Goal: Entertainment & Leisure: Browse casually

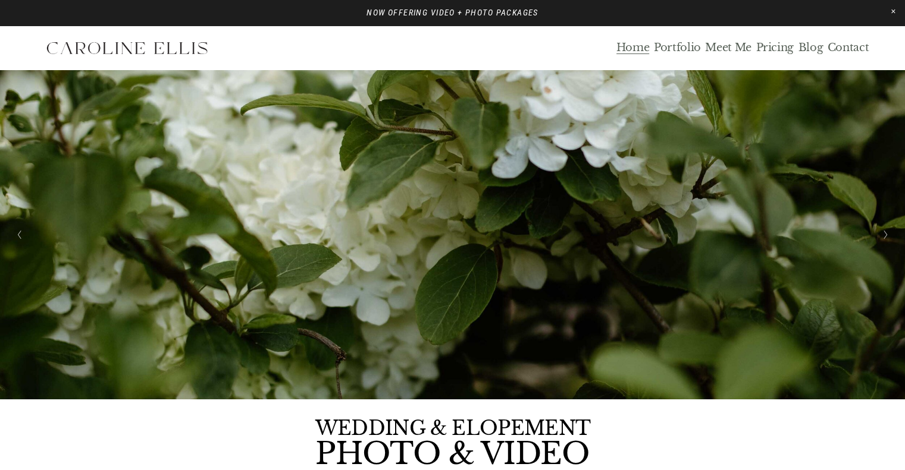
click at [447, 45] on link "Portfolio" at bounding box center [677, 48] width 47 height 14
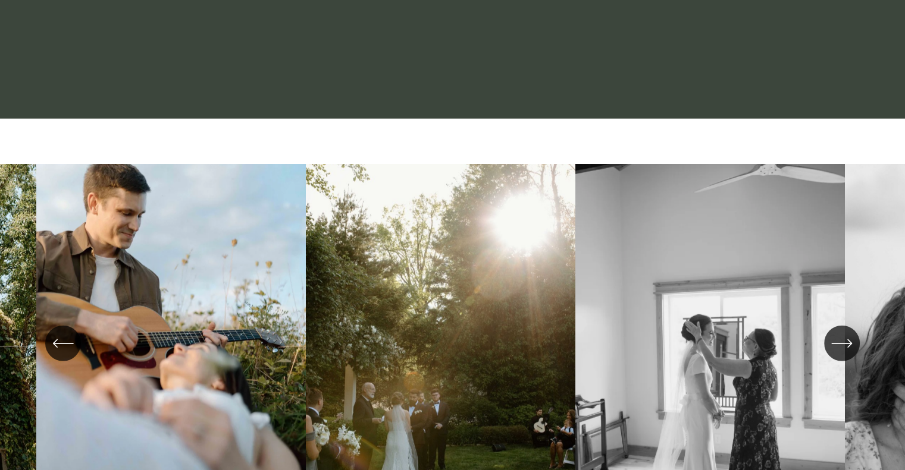
scroll to position [2963, 0]
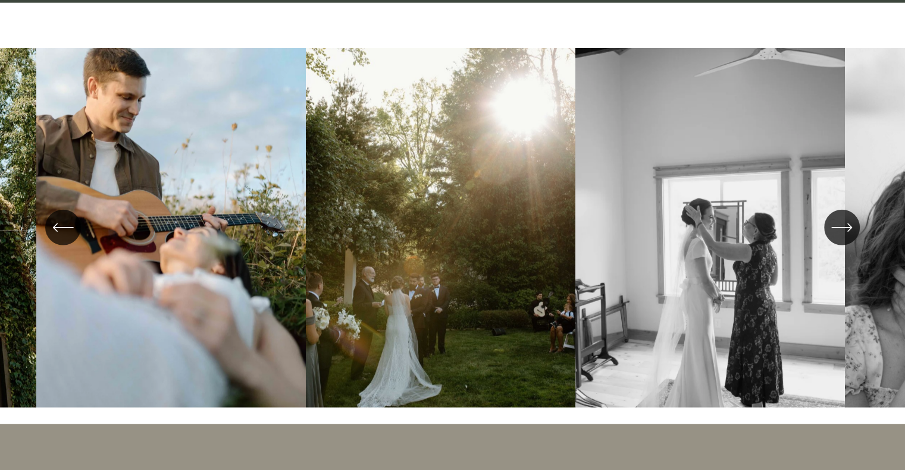
click at [841, 224] on icon "\a \a \a Next\a \a" at bounding box center [841, 227] width 21 height 21
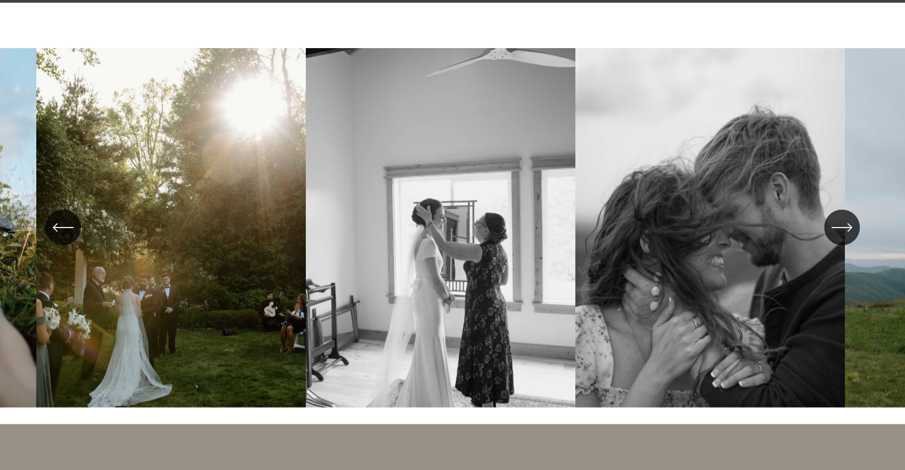
click at [841, 224] on icon "\a \a \a Next\a \a" at bounding box center [841, 227] width 21 height 21
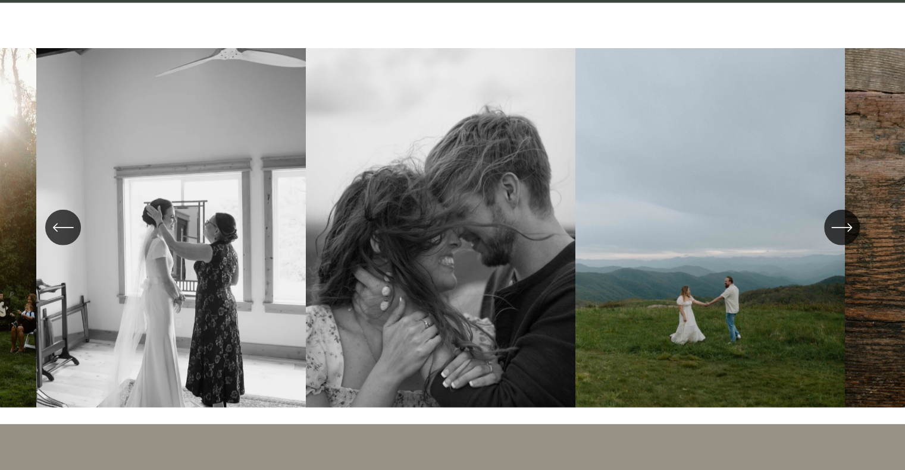
click at [841, 224] on icon "\a \a \a Next\a \a" at bounding box center [841, 227] width 21 height 21
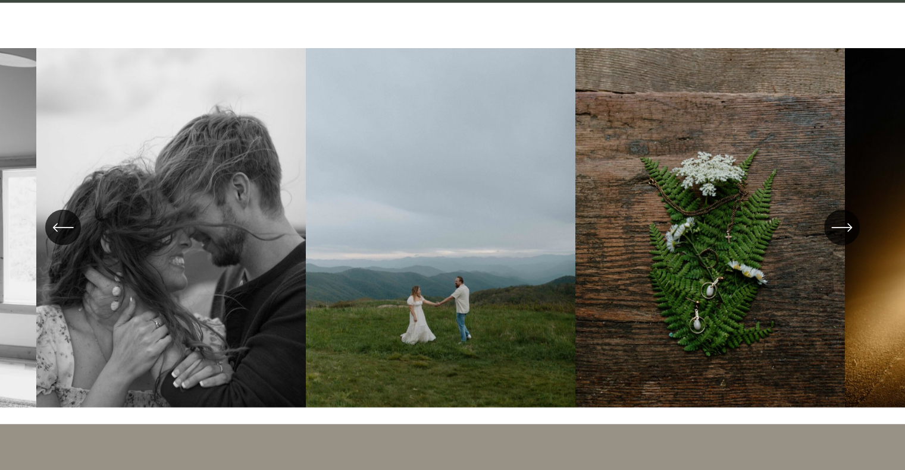
click at [841, 224] on icon "\a \a \a Next\a \a" at bounding box center [841, 227] width 21 height 21
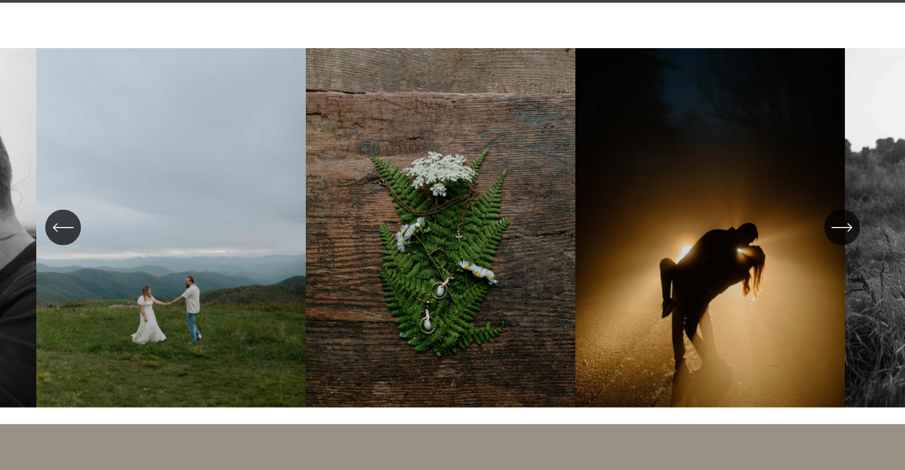
click at [841, 224] on icon "\a \a \a Next\a \a" at bounding box center [841, 227] width 21 height 21
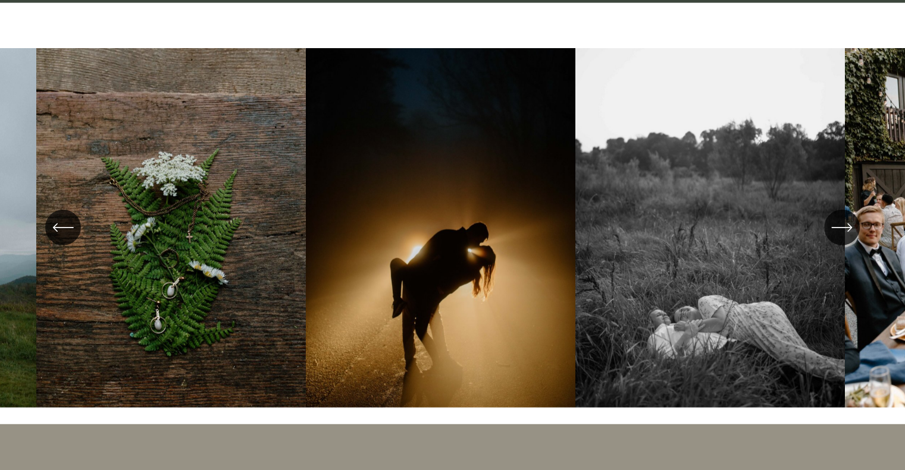
click at [841, 224] on icon "\a \a \a Next\a \a" at bounding box center [841, 227] width 21 height 21
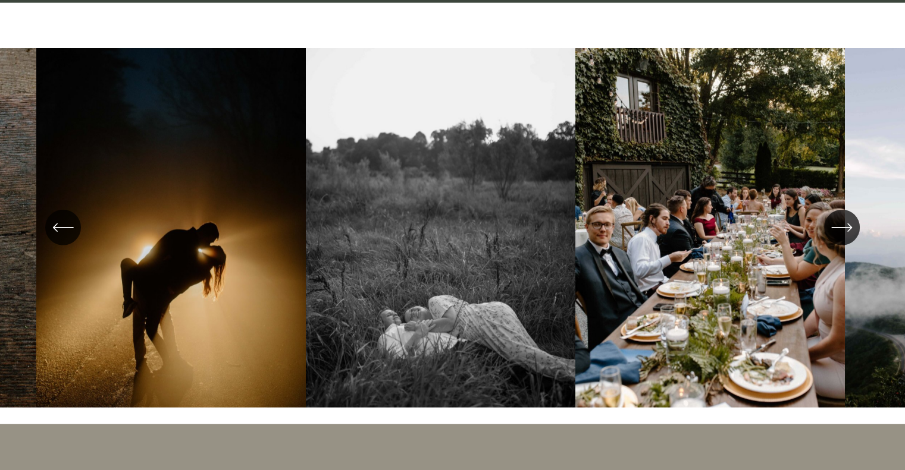
click at [841, 224] on icon "\a \a \a Next\a \a" at bounding box center [841, 227] width 21 height 21
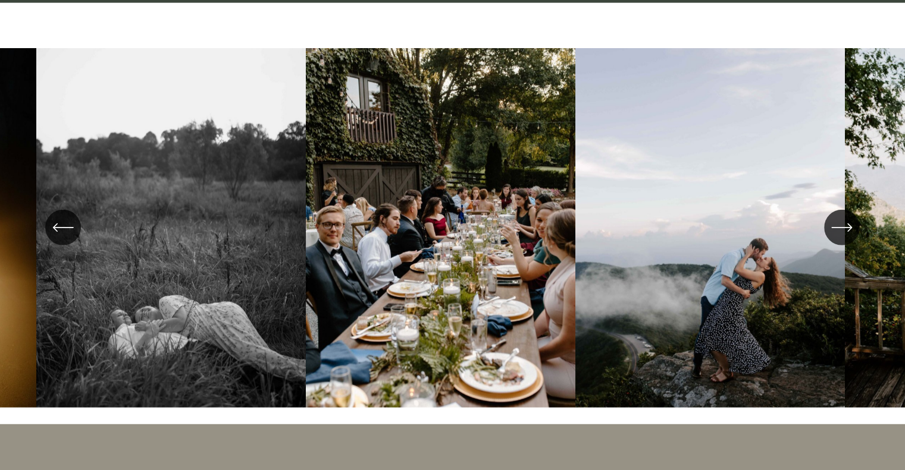
click at [841, 224] on icon "\a \a \a Next\a \a" at bounding box center [841, 227] width 21 height 21
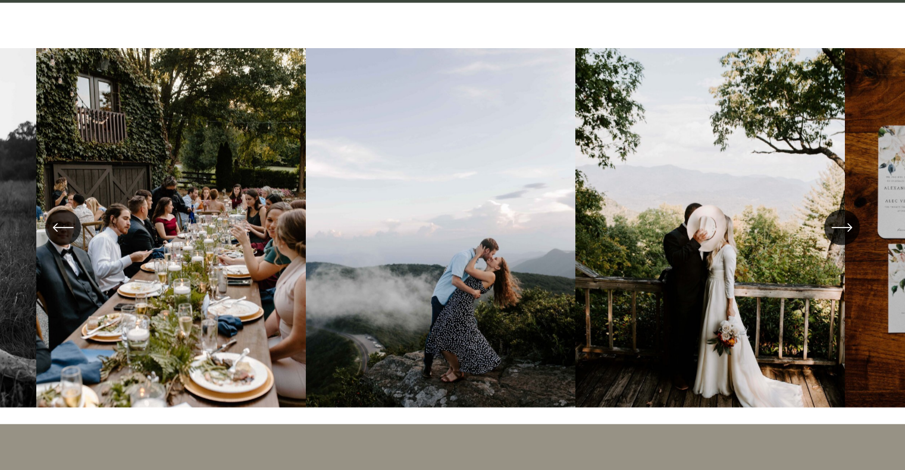
click at [841, 224] on icon "\a \a \a Next\a \a" at bounding box center [841, 227] width 21 height 21
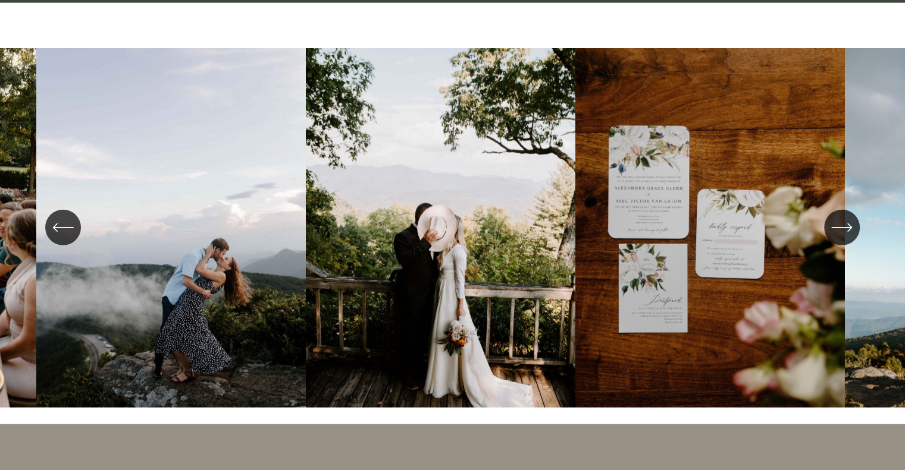
click at [841, 224] on icon "\a \a \a Next\a \a" at bounding box center [841, 227] width 21 height 21
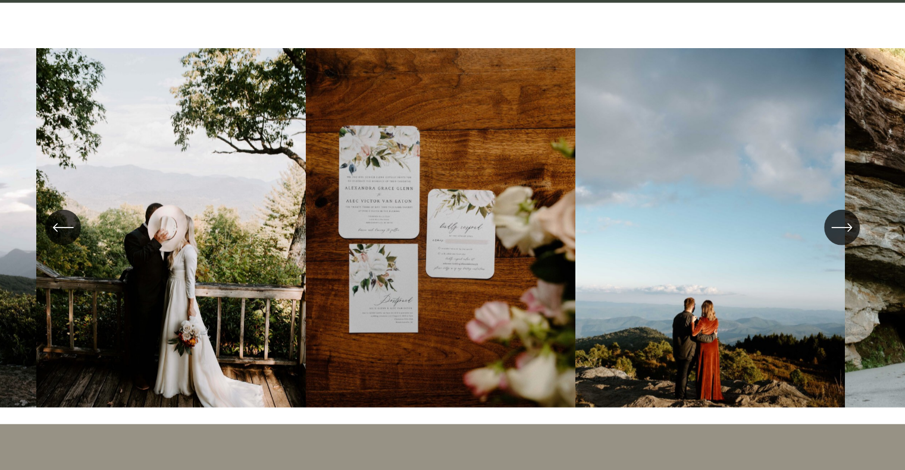
click at [841, 224] on icon "\a \a \a Next\a \a" at bounding box center [841, 227] width 21 height 21
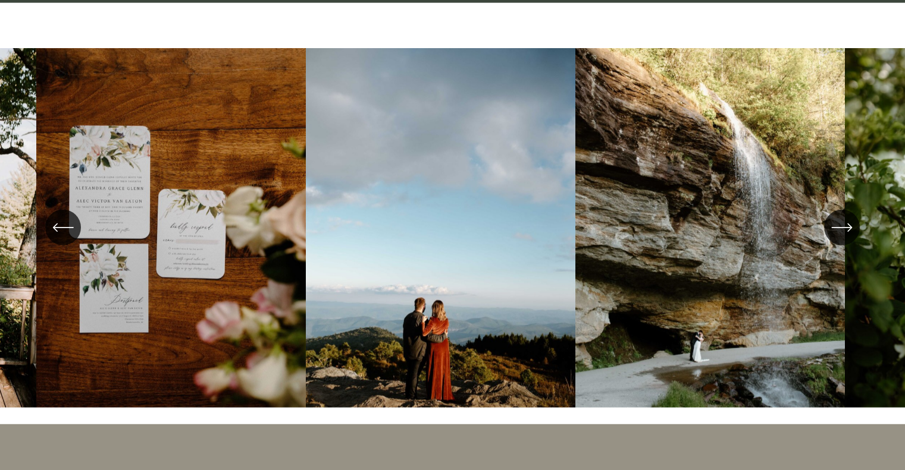
click at [841, 224] on icon "\a \a \a Next\a \a" at bounding box center [841, 227] width 21 height 21
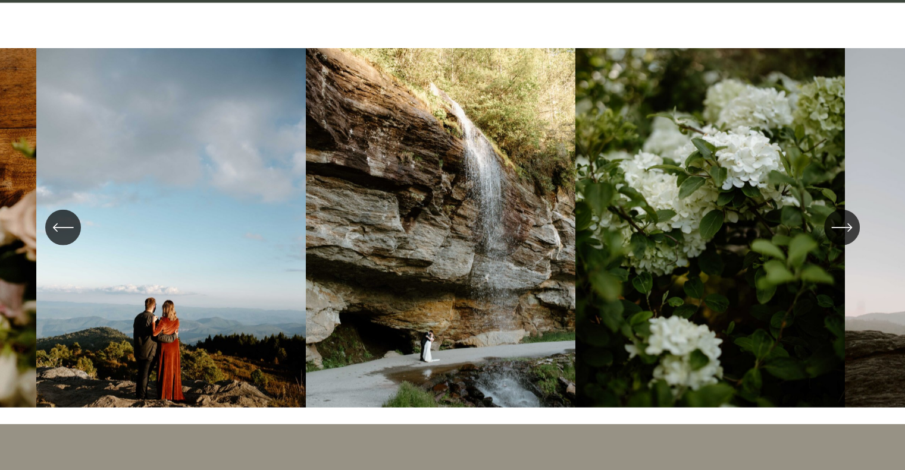
click at [841, 224] on icon "\a \a \a Next\a \a" at bounding box center [841, 227] width 21 height 21
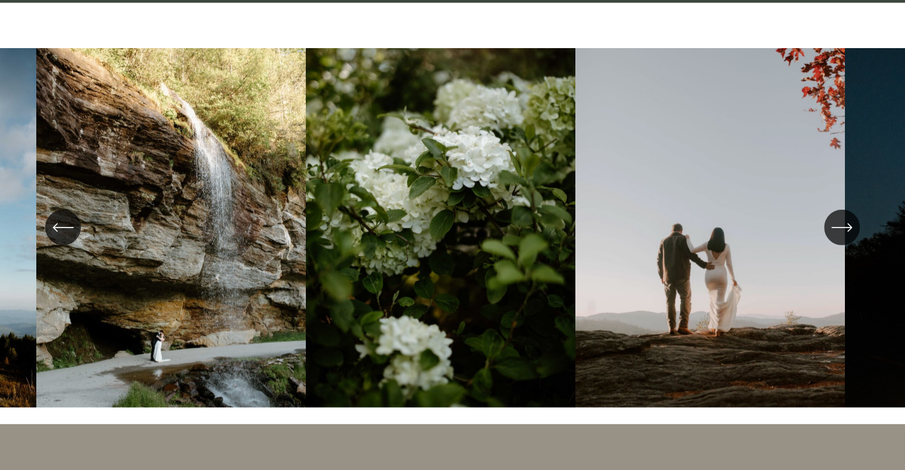
click at [841, 224] on icon "\a \a \a Next\a \a" at bounding box center [841, 227] width 21 height 21
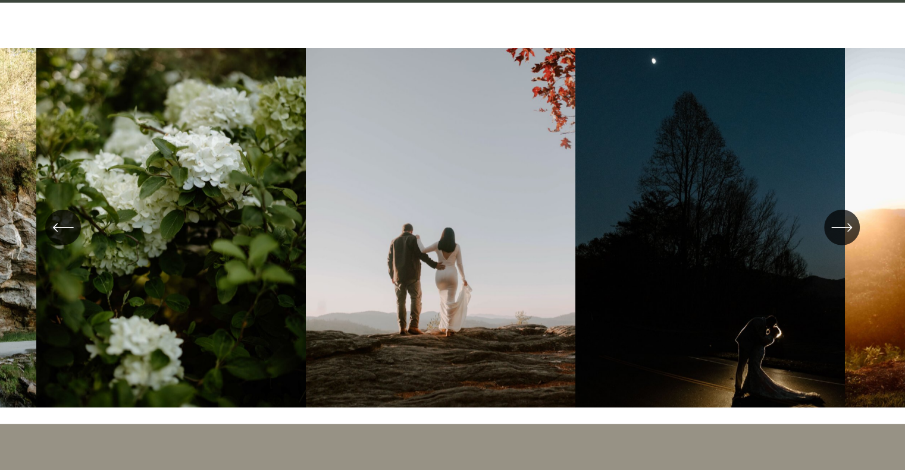
click at [841, 224] on icon "\a \a \a Next\a \a" at bounding box center [841, 227] width 21 height 21
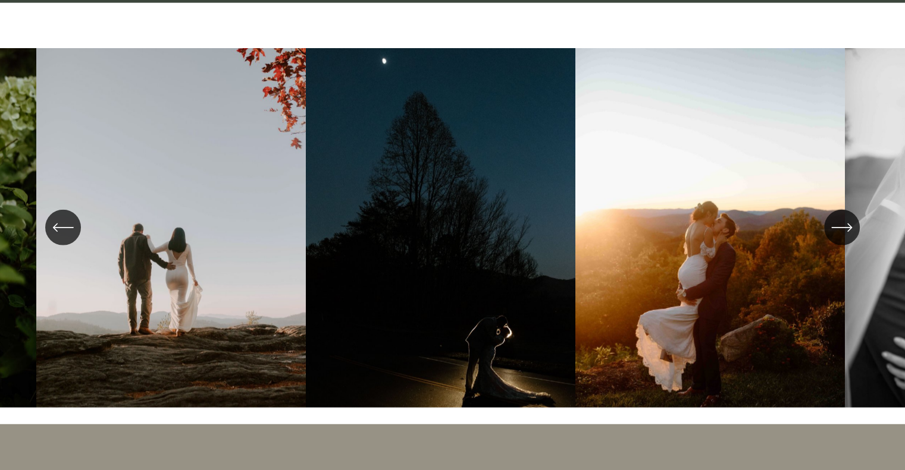
click at [841, 224] on icon "\a \a \a Next\a \a" at bounding box center [841, 227] width 21 height 21
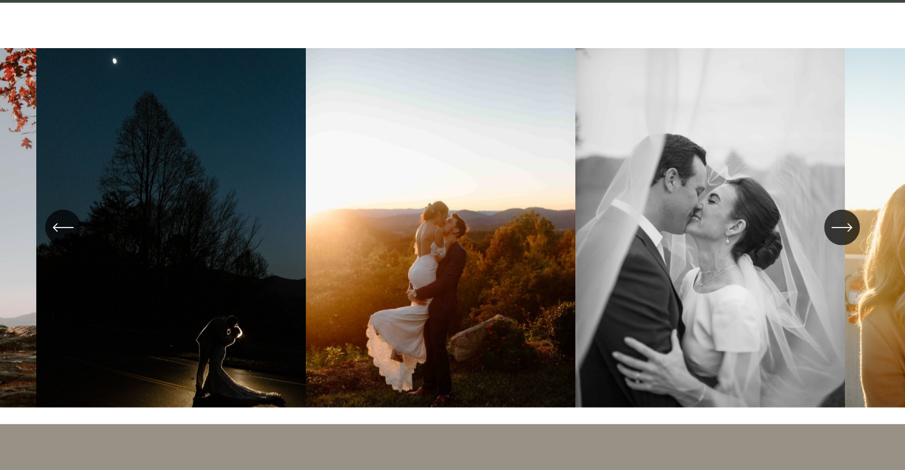
click at [841, 224] on icon "\a \a \a Next\a \a" at bounding box center [841, 227] width 21 height 21
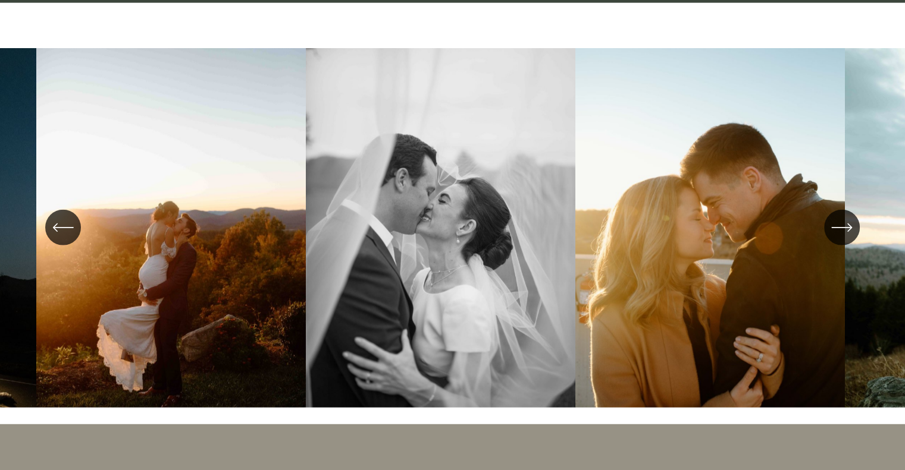
click at [841, 224] on icon "\a \a \a Next\a \a" at bounding box center [841, 227] width 21 height 21
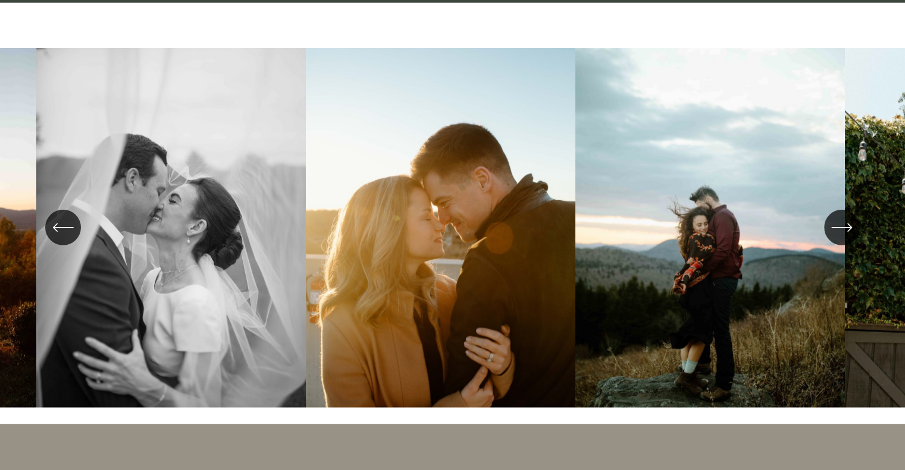
click at [841, 224] on icon "\a \a \a Next\a \a" at bounding box center [841, 227] width 21 height 21
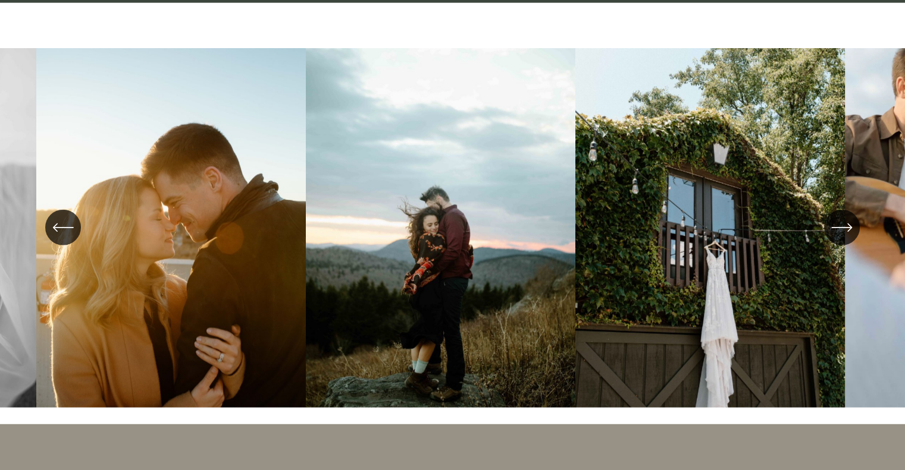
click at [841, 224] on icon "\a \a \a Next\a \a" at bounding box center [841, 227] width 21 height 21
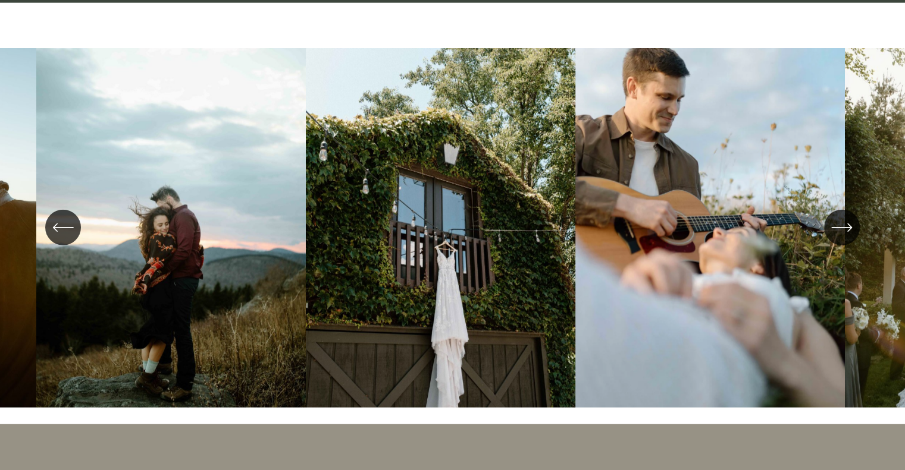
click at [841, 224] on icon "\a \a \a Next\a \a" at bounding box center [841, 227] width 21 height 21
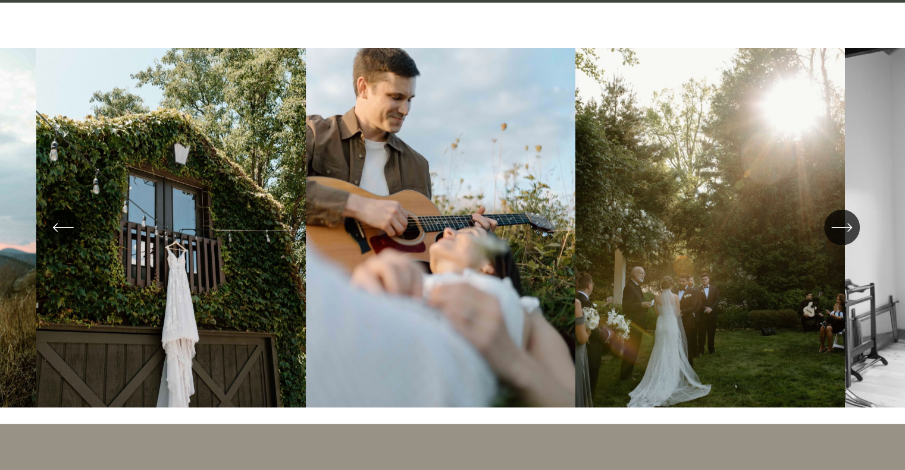
click at [841, 224] on icon "\a \a \a Next\a \a" at bounding box center [841, 227] width 21 height 21
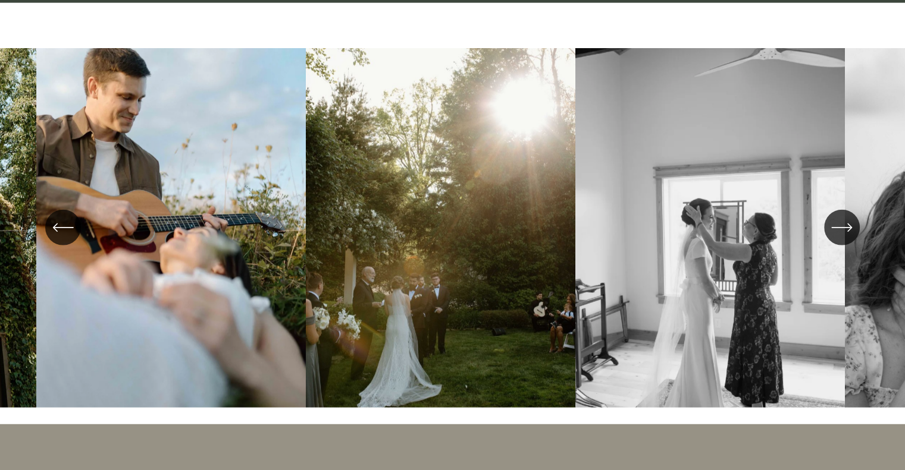
click at [841, 224] on icon "\a \a \a Next\a \a" at bounding box center [841, 227] width 21 height 21
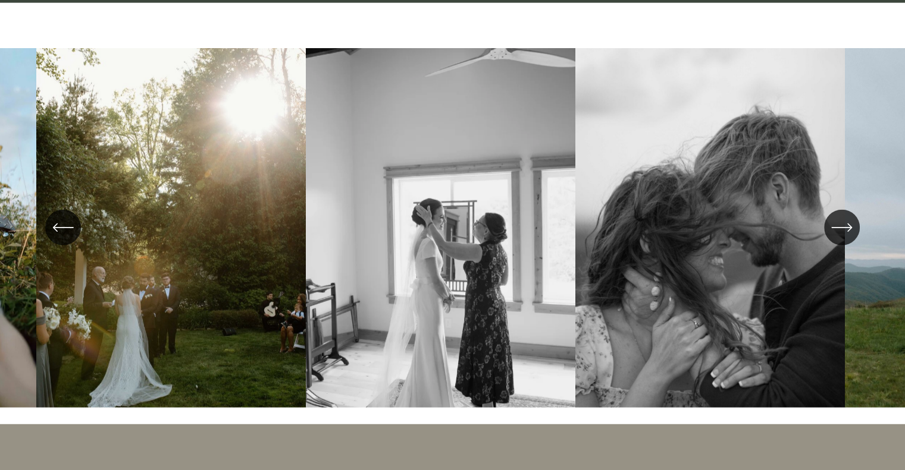
click at [841, 224] on icon "\a \a \a Next\a \a" at bounding box center [841, 227] width 21 height 21
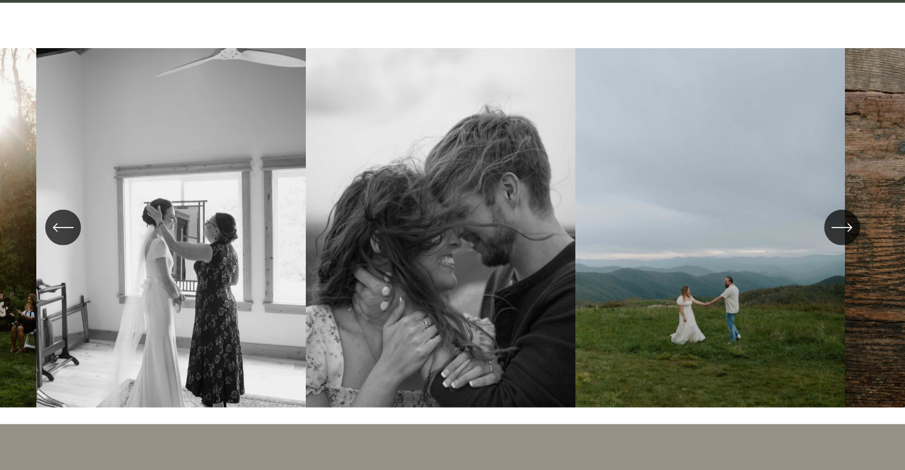
click at [841, 224] on icon "\a \a \a Next\a \a" at bounding box center [841, 227] width 21 height 21
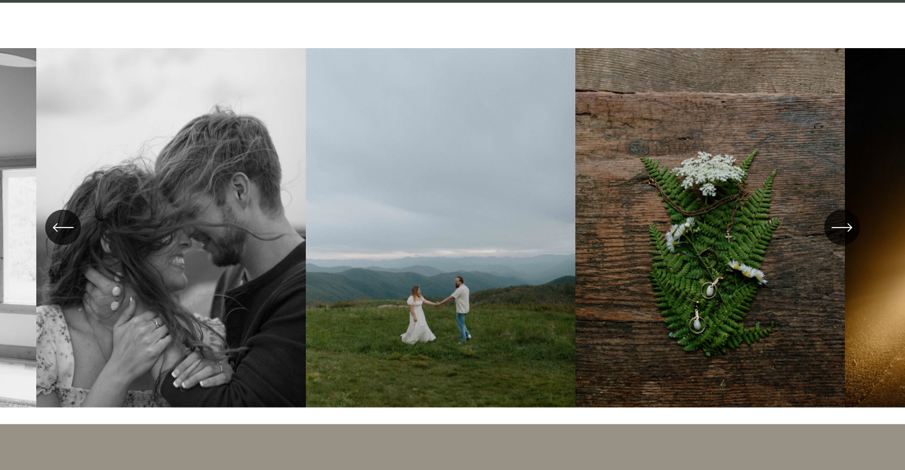
click at [841, 224] on icon "\a \a \a Next\a \a" at bounding box center [841, 227] width 21 height 21
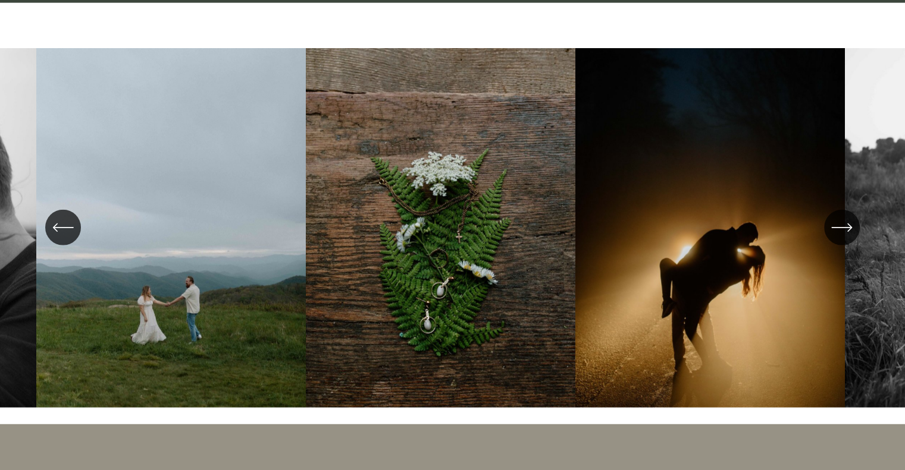
click at [841, 224] on icon "\a \a \a Next\a \a" at bounding box center [841, 227] width 21 height 21
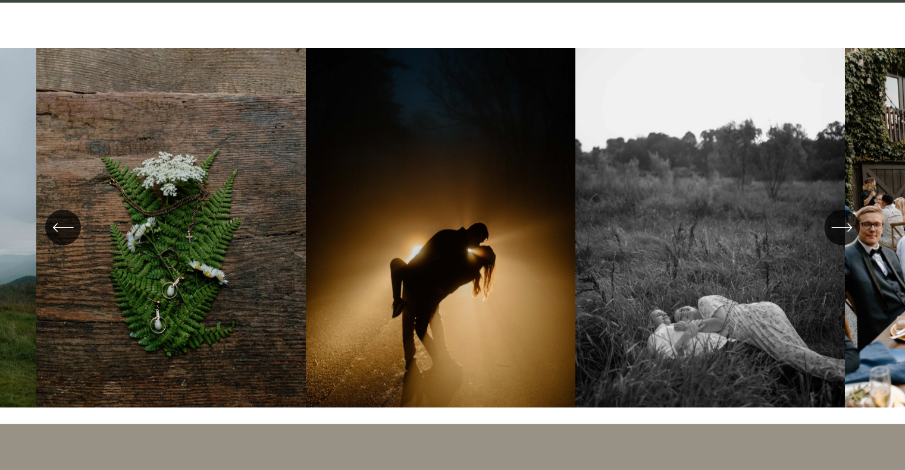
click at [841, 224] on icon "\a \a \a Next\a \a" at bounding box center [841, 227] width 21 height 21
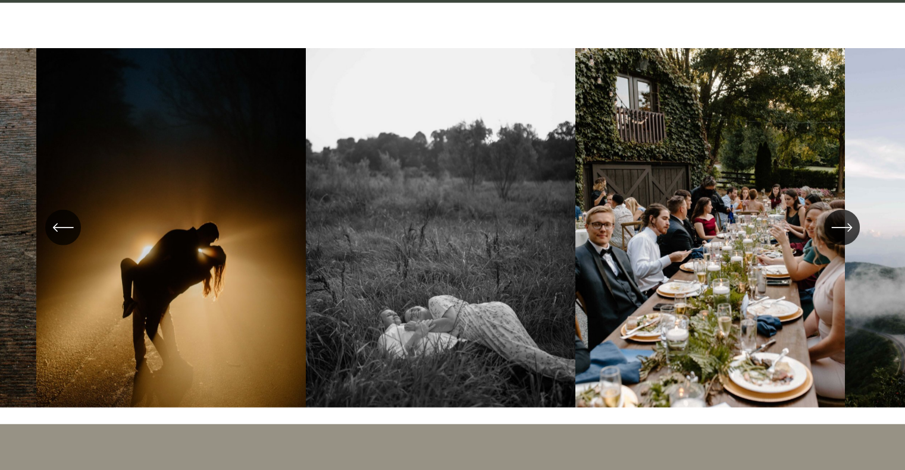
click at [841, 224] on icon "\a \a \a Next\a \a" at bounding box center [841, 227] width 21 height 21
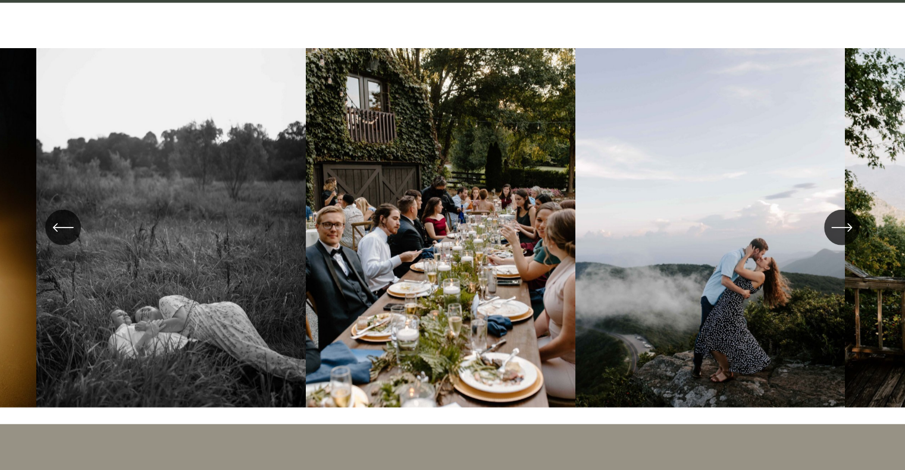
click at [841, 224] on icon "\a \a \a Next\a \a" at bounding box center [841, 227] width 21 height 21
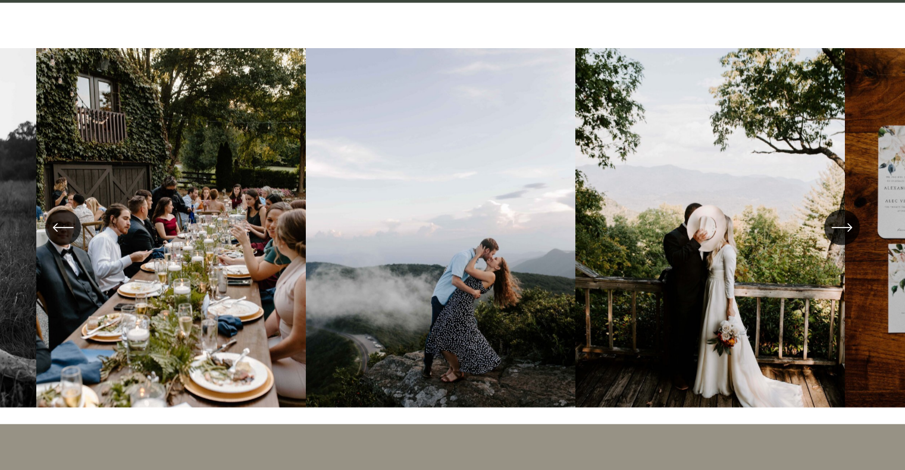
click at [841, 224] on icon "\a \a \a Next\a \a" at bounding box center [841, 227] width 21 height 21
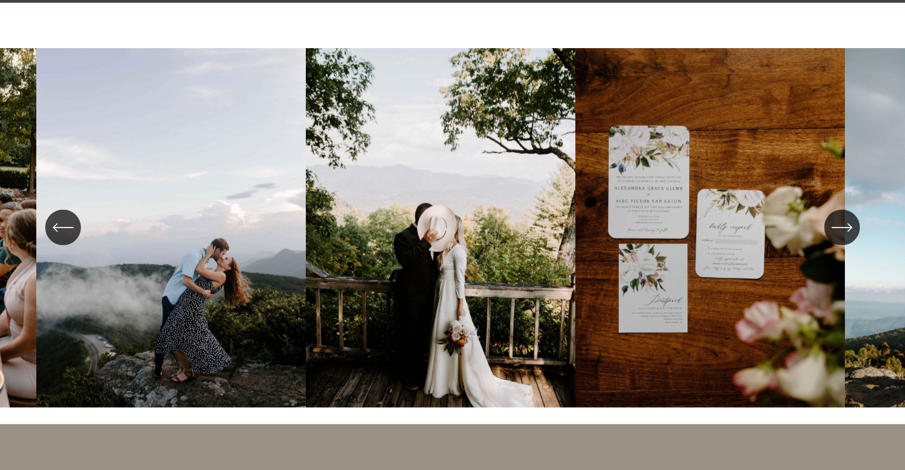
click at [841, 224] on icon "\a \a \a Next\a \a" at bounding box center [841, 227] width 21 height 21
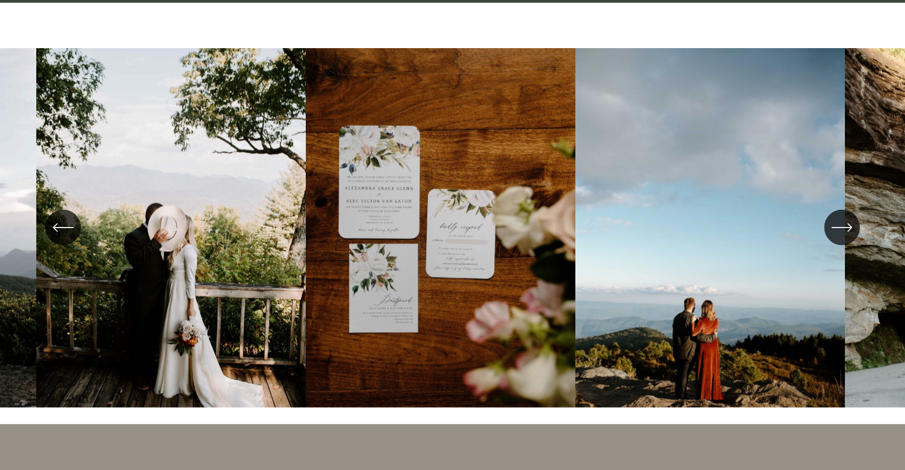
click at [841, 224] on icon "\a \a \a Next\a \a" at bounding box center [841, 227] width 21 height 21
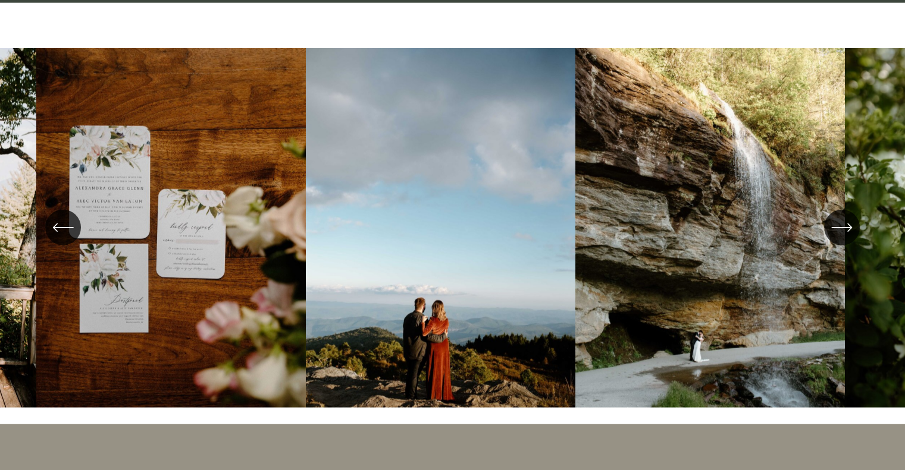
click at [841, 224] on icon "\a \a \a Next\a \a" at bounding box center [841, 227] width 21 height 21
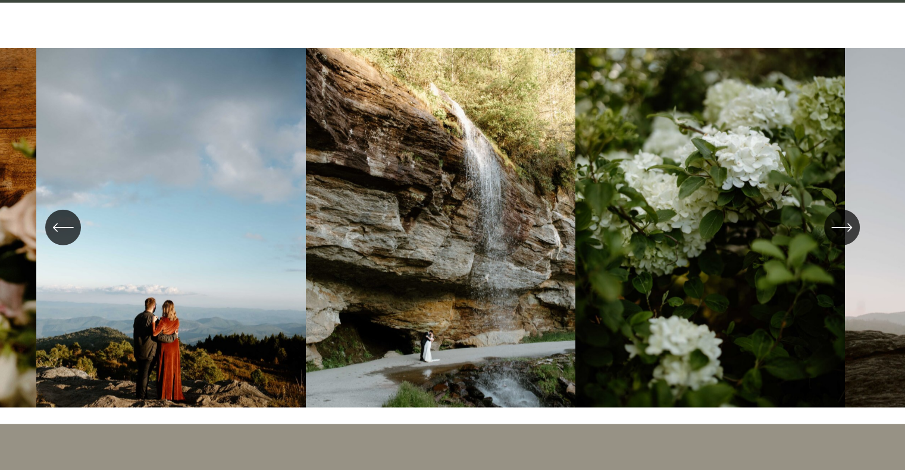
click at [841, 224] on icon "\a \a \a Next\a \a" at bounding box center [841, 227] width 21 height 21
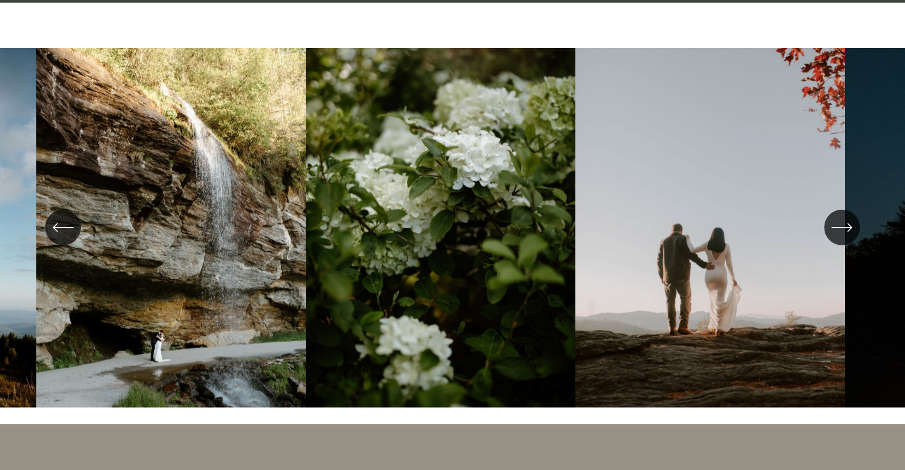
click at [841, 224] on icon "\a \a \a Next\a \a" at bounding box center [841, 227] width 21 height 21
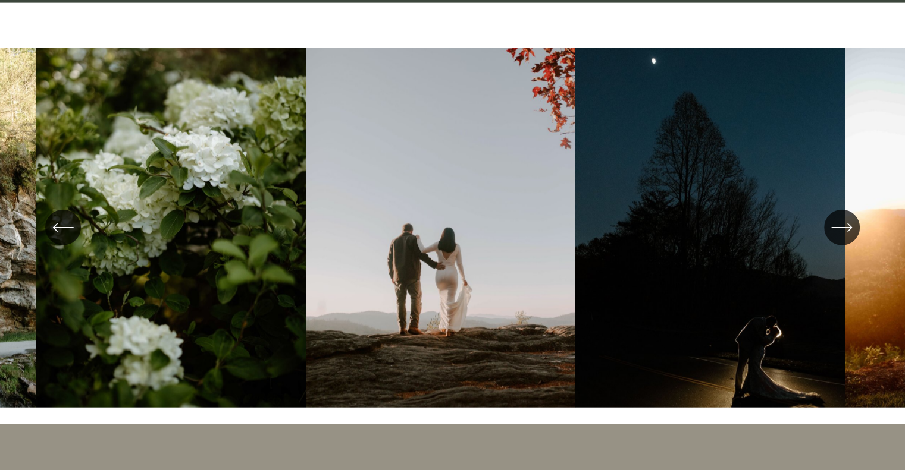
click at [841, 224] on icon "\a \a \a Next\a \a" at bounding box center [841, 227] width 21 height 21
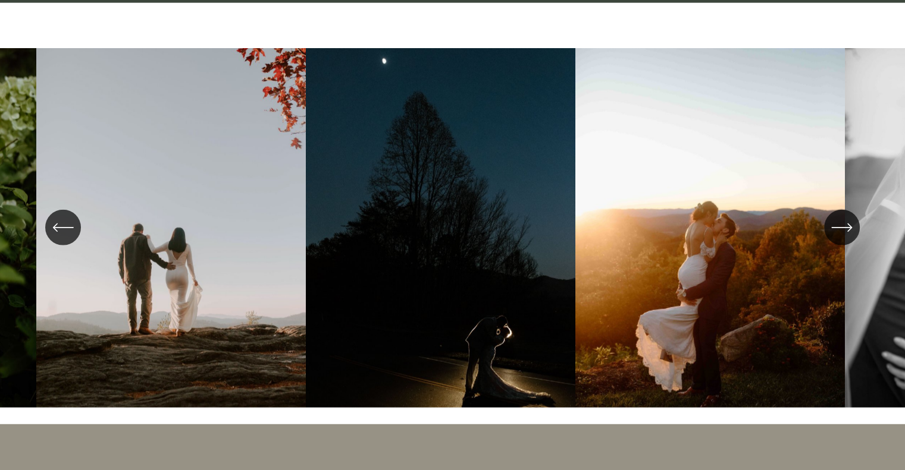
click at [841, 224] on icon "\a \a \a Next\a \a" at bounding box center [841, 227] width 21 height 21
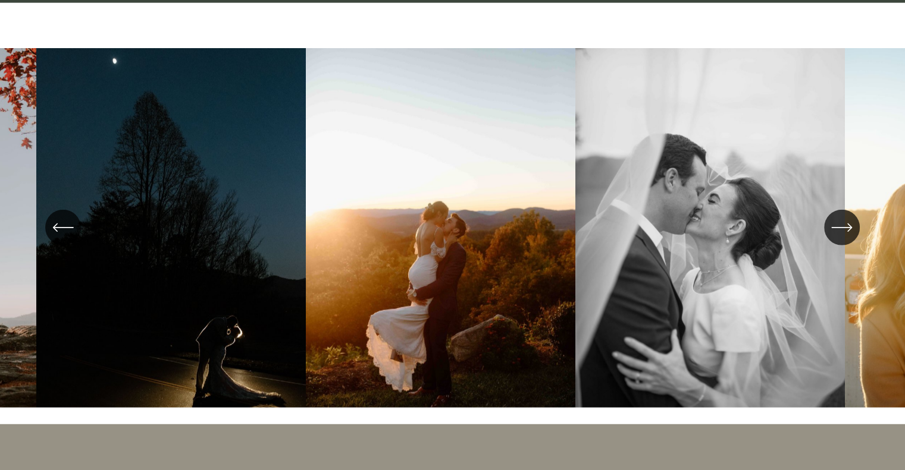
click at [841, 224] on icon "\a \a \a Next\a \a" at bounding box center [841, 227] width 21 height 21
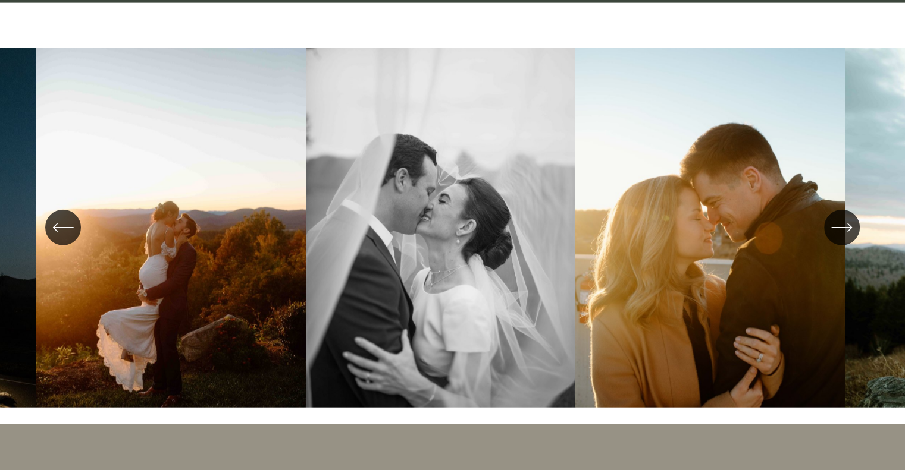
click at [841, 224] on icon "\a \a \a Next\a \a" at bounding box center [841, 227] width 21 height 21
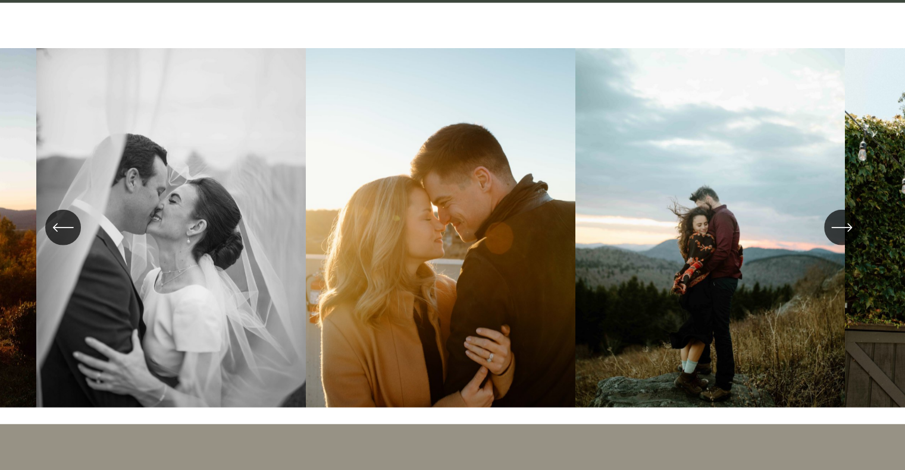
click at [841, 224] on icon "\a \a \a Next\a \a" at bounding box center [841, 227] width 21 height 21
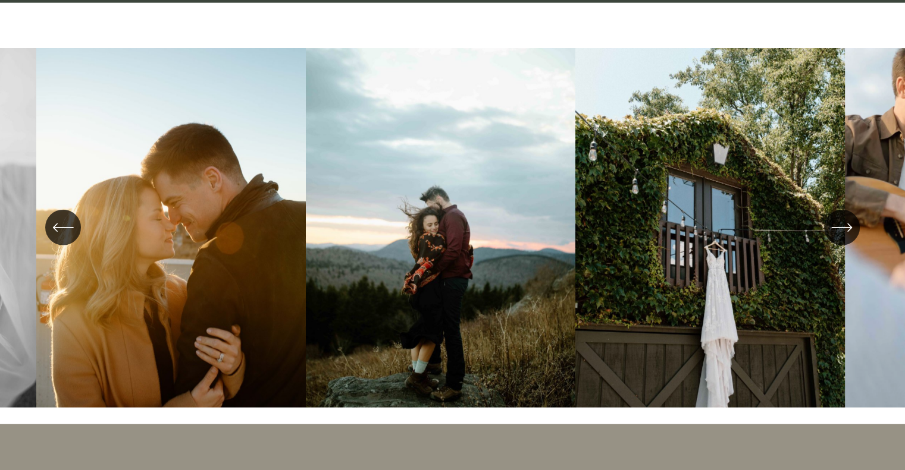
click at [841, 224] on icon "\a \a \a Next\a \a" at bounding box center [841, 227] width 21 height 21
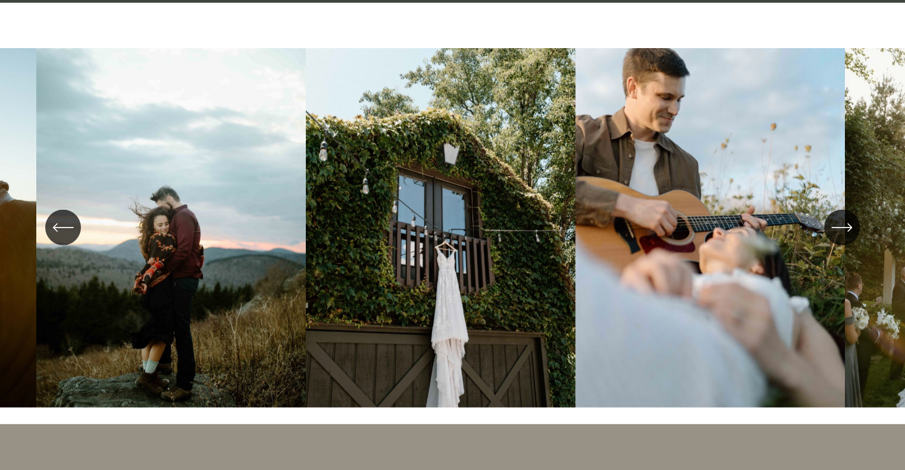
click at [841, 224] on icon "\a \a \a Next\a \a" at bounding box center [841, 227] width 21 height 21
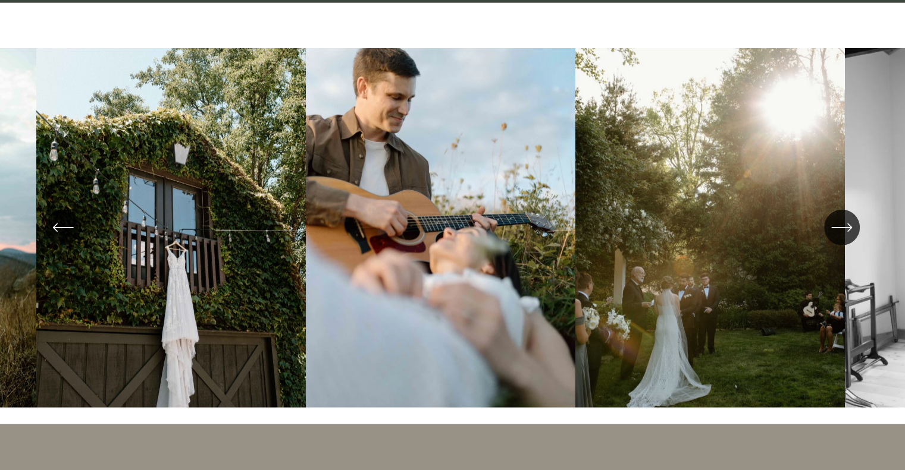
click at [841, 224] on icon "\a \a \a Next\a \a" at bounding box center [841, 227] width 21 height 21
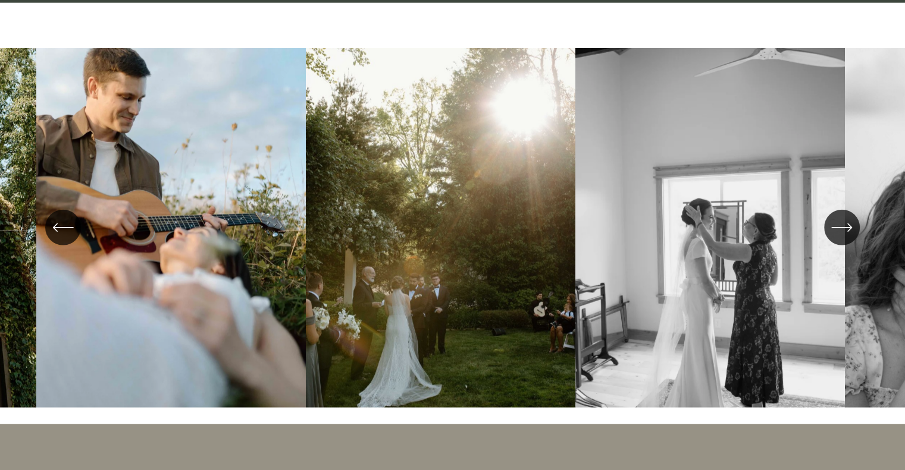
click at [841, 224] on icon "\a \a \a Next\a \a" at bounding box center [841, 227] width 21 height 21
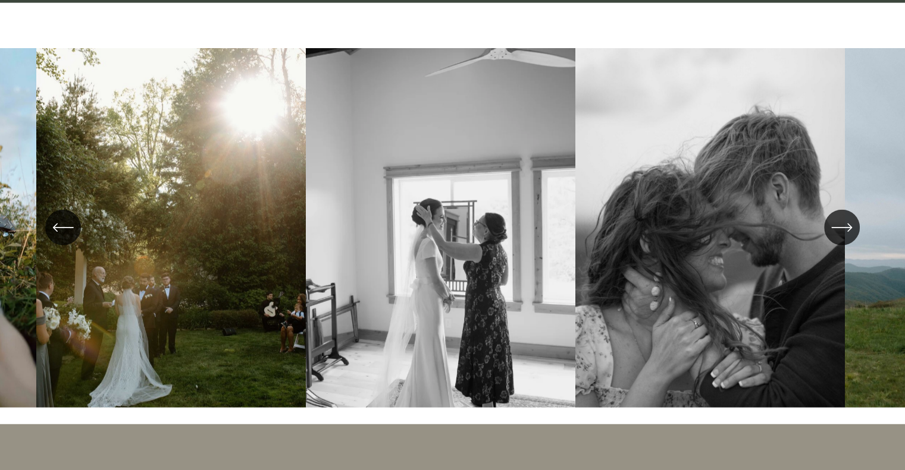
click at [841, 224] on icon "\a \a \a Next\a \a" at bounding box center [841, 227] width 21 height 21
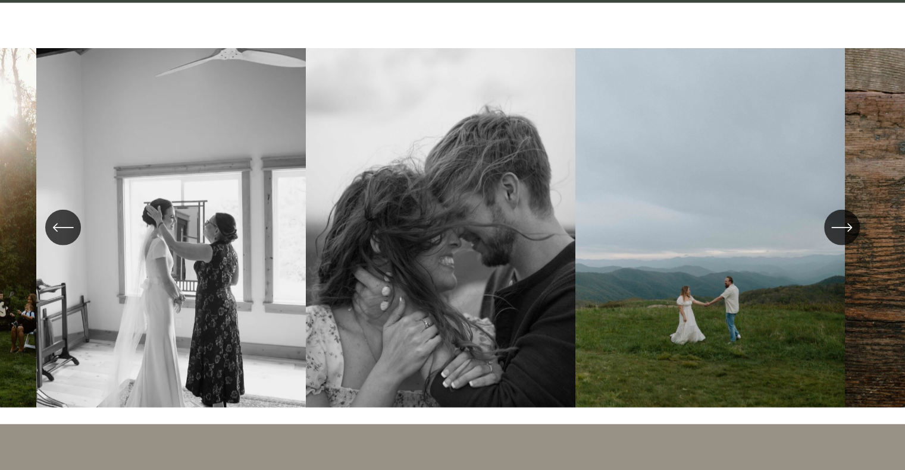
click at [841, 224] on icon "\a \a \a Next\a \a" at bounding box center [841, 227] width 21 height 21
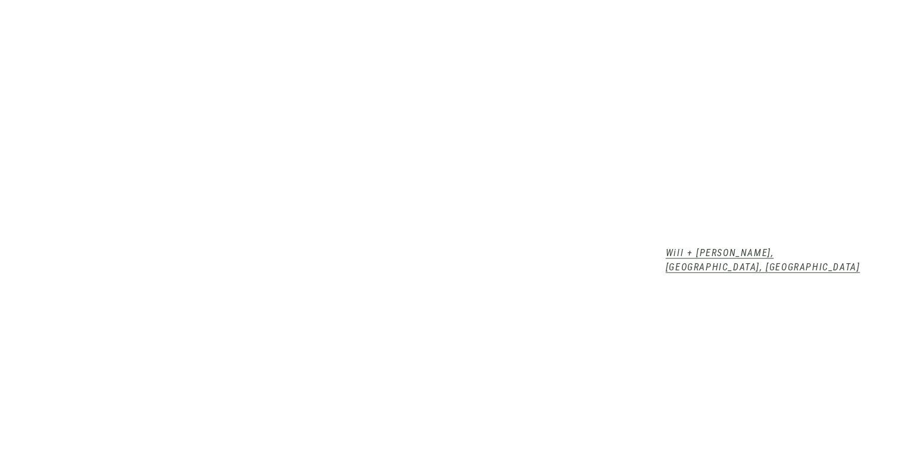
scroll to position [1137, 0]
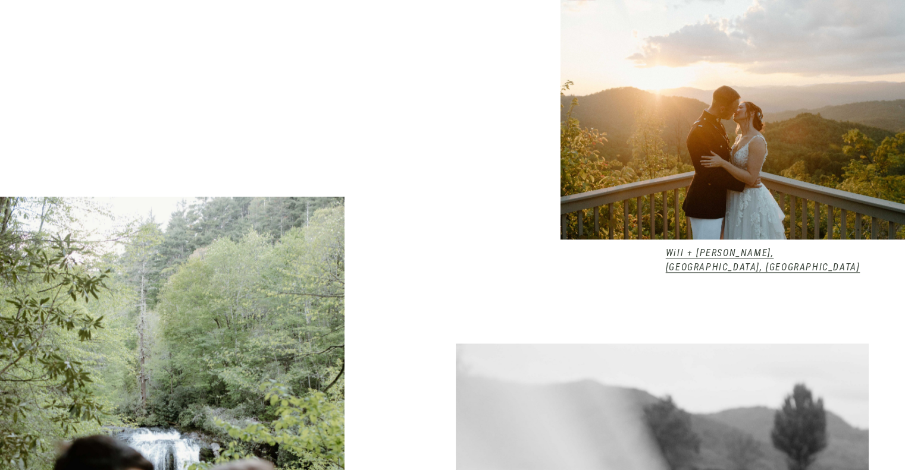
click at [796, 131] on div at bounding box center [732, 108] width 344 height 262
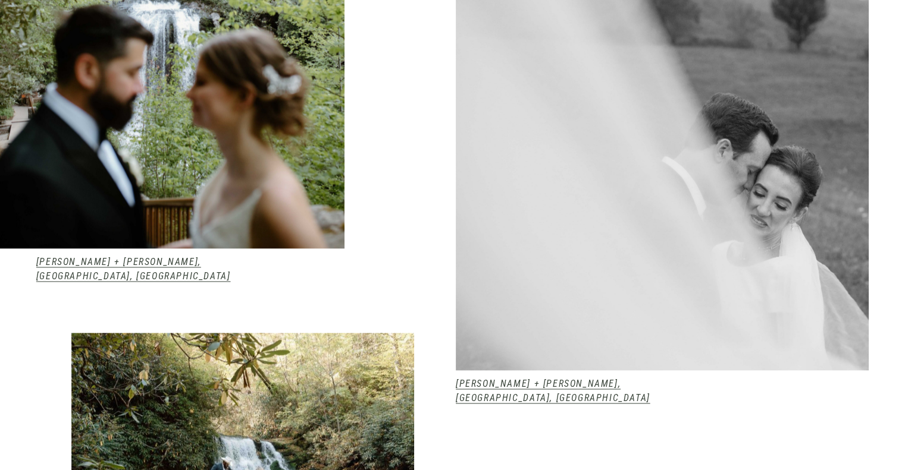
scroll to position [1569, 0]
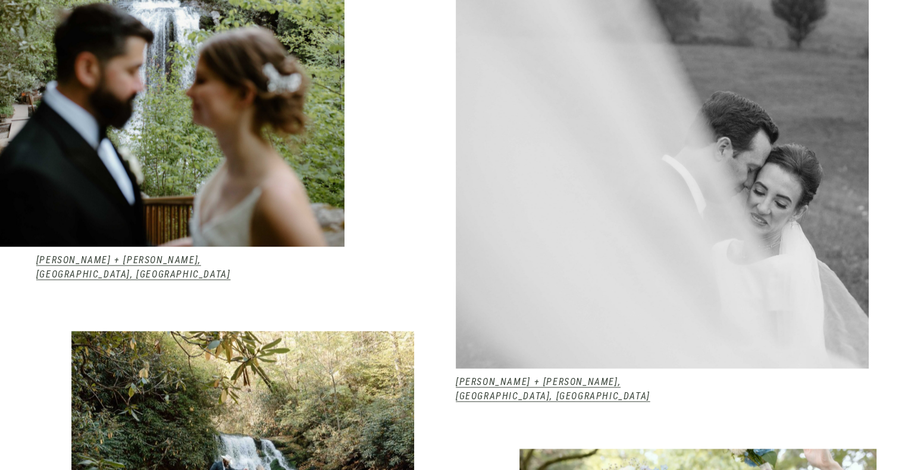
click at [116, 271] on em "Kendall + Tom, Highlands, NC" at bounding box center [133, 268] width 194 height 26
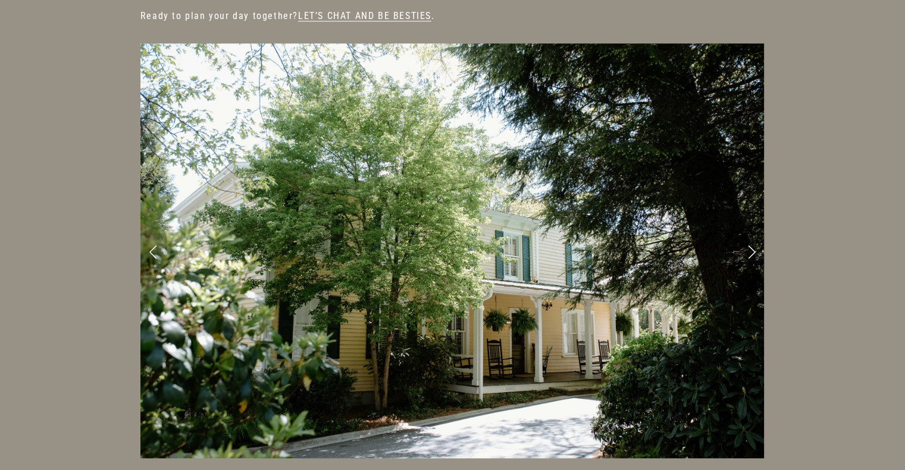
scroll to position [1172, 0]
click at [747, 234] on link "Next Slide" at bounding box center [751, 252] width 26 height 36
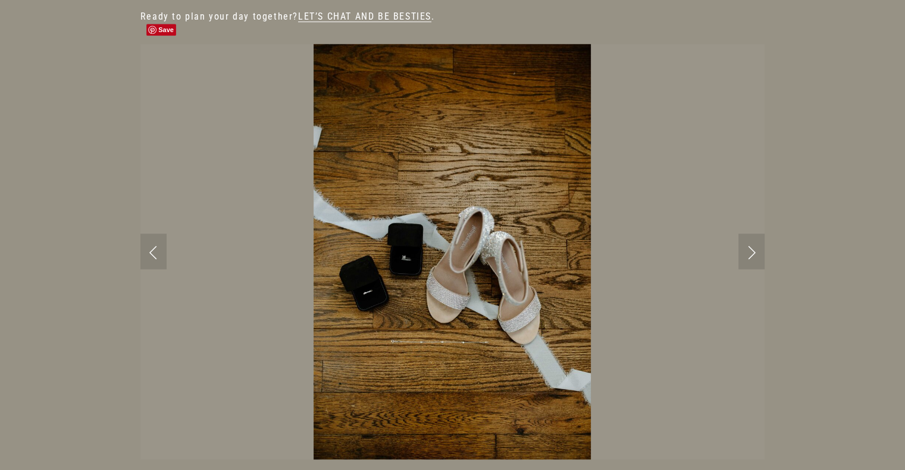
click at [747, 234] on link "Next Slide" at bounding box center [751, 252] width 26 height 36
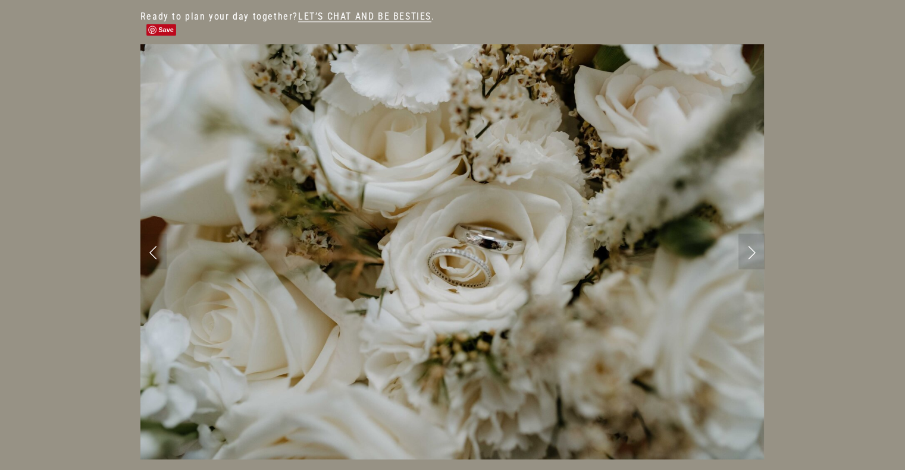
click at [747, 234] on link "Next Slide" at bounding box center [751, 252] width 26 height 36
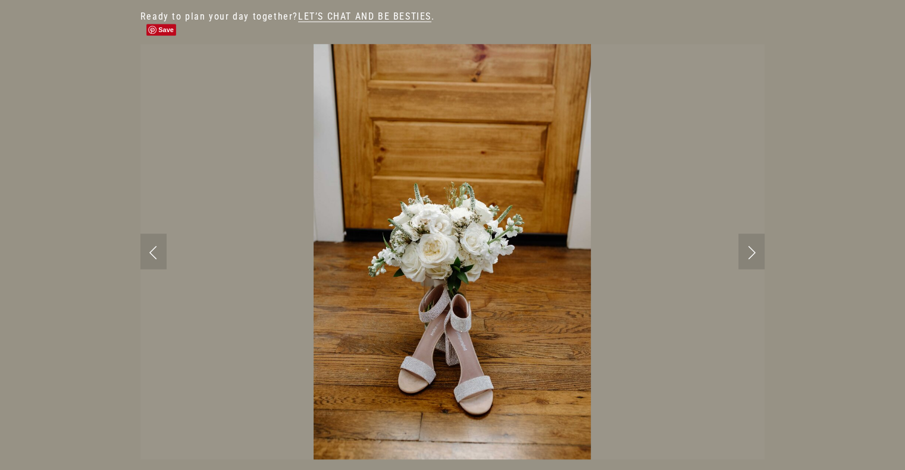
click at [747, 234] on link "Next Slide" at bounding box center [751, 252] width 26 height 36
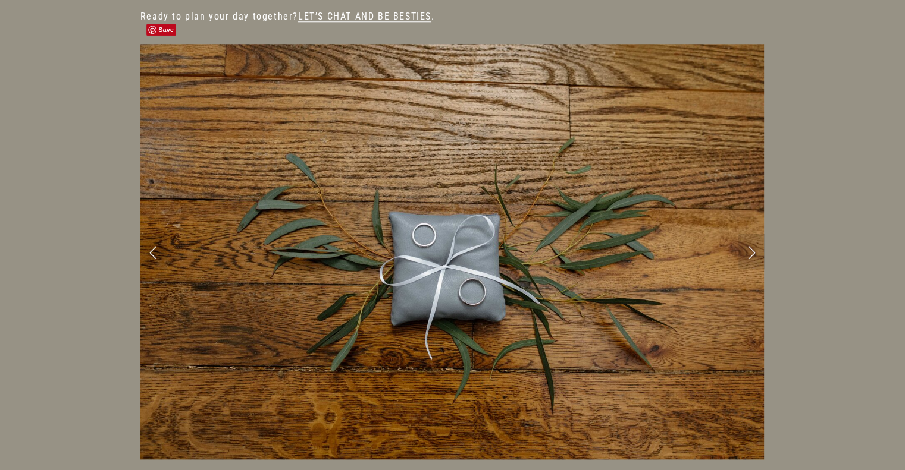
click at [747, 234] on link "Next Slide" at bounding box center [751, 252] width 26 height 36
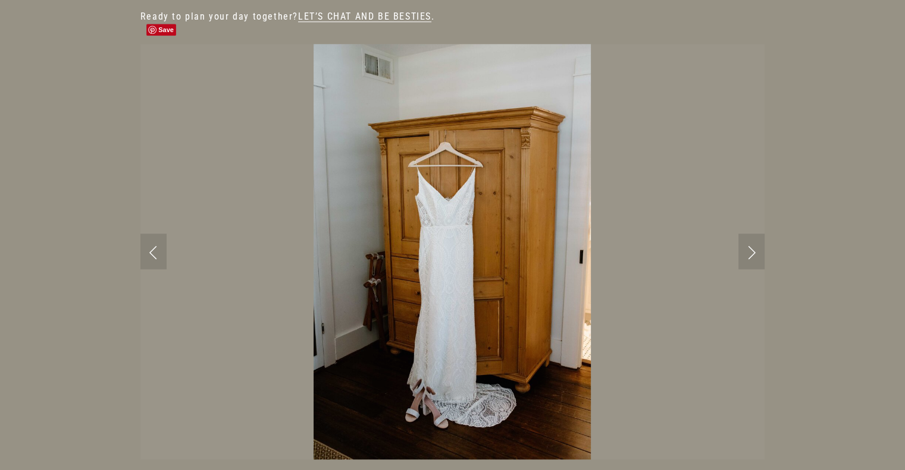
click at [747, 234] on link "Next Slide" at bounding box center [751, 252] width 26 height 36
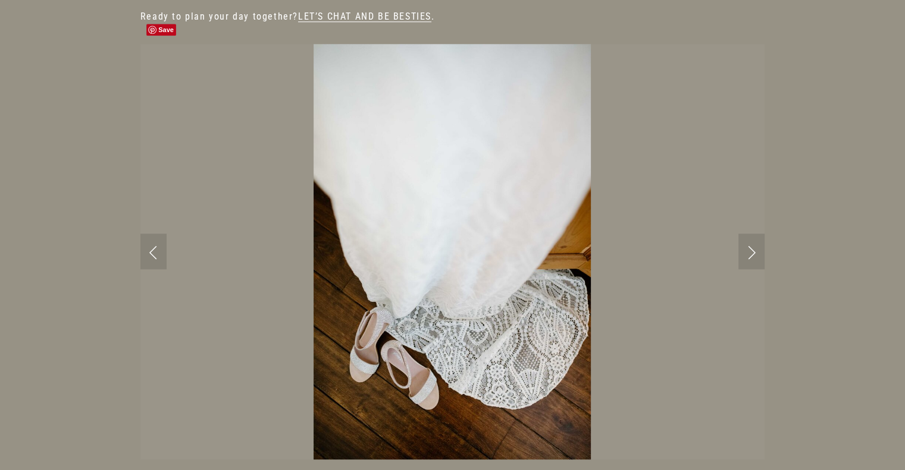
click at [747, 234] on link "Next Slide" at bounding box center [751, 252] width 26 height 36
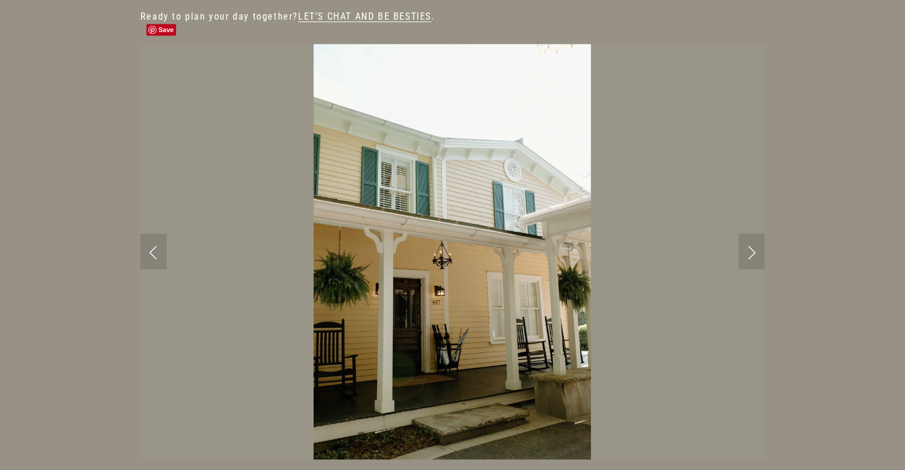
click at [747, 234] on link "Next Slide" at bounding box center [751, 252] width 26 height 36
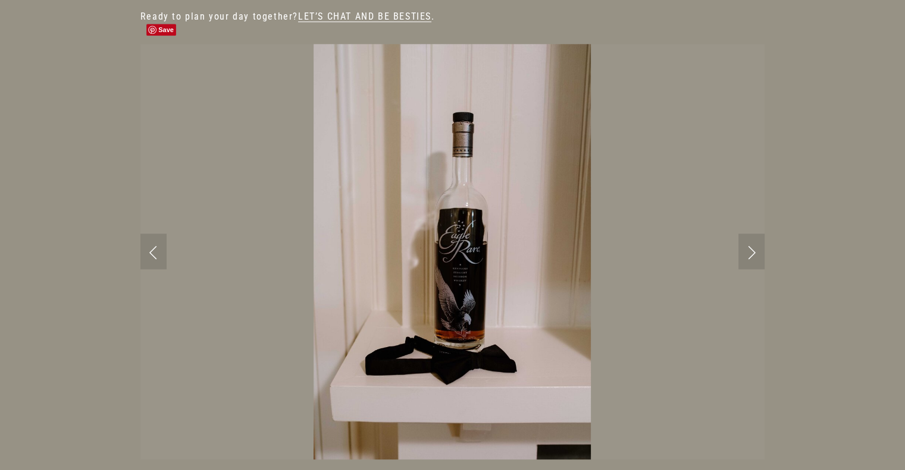
click at [747, 234] on link "Next Slide" at bounding box center [751, 252] width 26 height 36
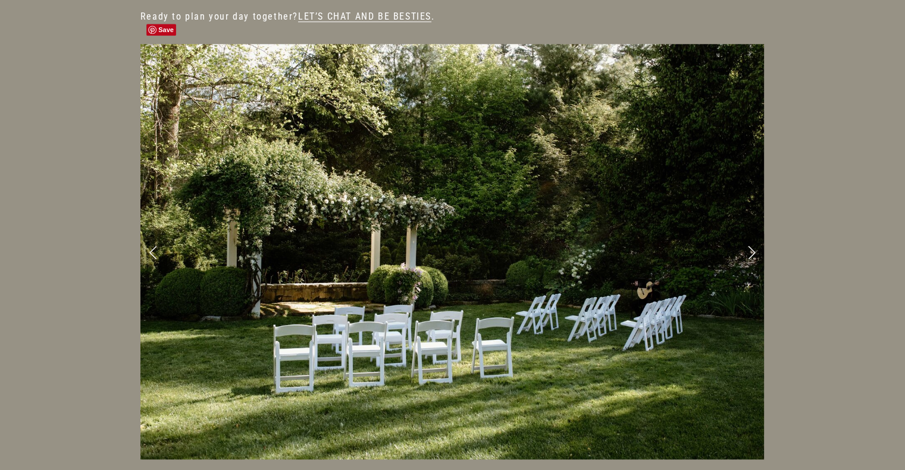
click at [747, 234] on link "Next Slide" at bounding box center [751, 252] width 26 height 36
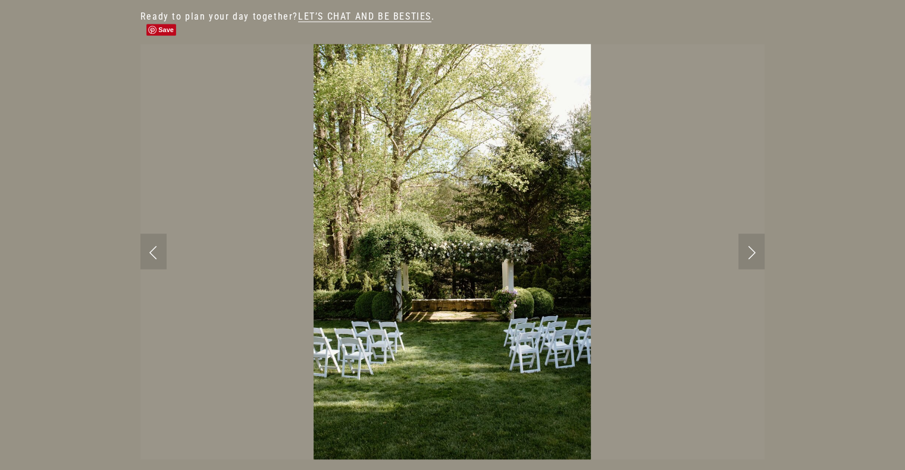
click at [747, 234] on link "Next Slide" at bounding box center [751, 252] width 26 height 36
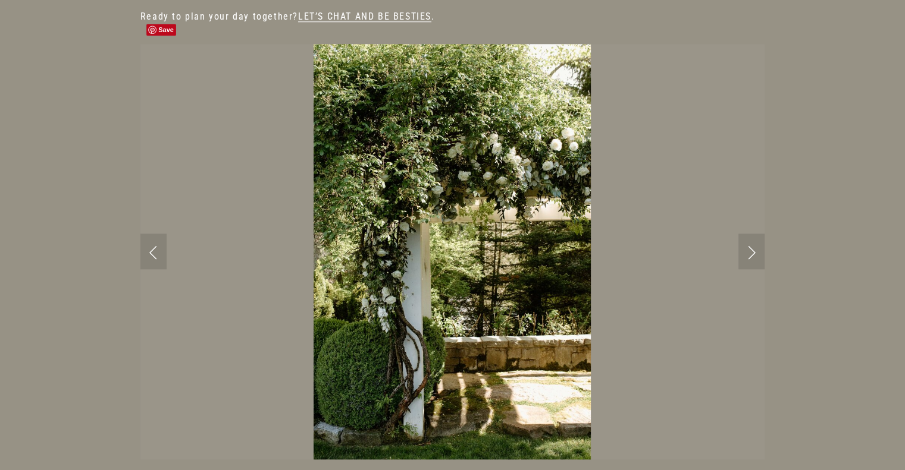
click at [747, 234] on link "Next Slide" at bounding box center [751, 252] width 26 height 36
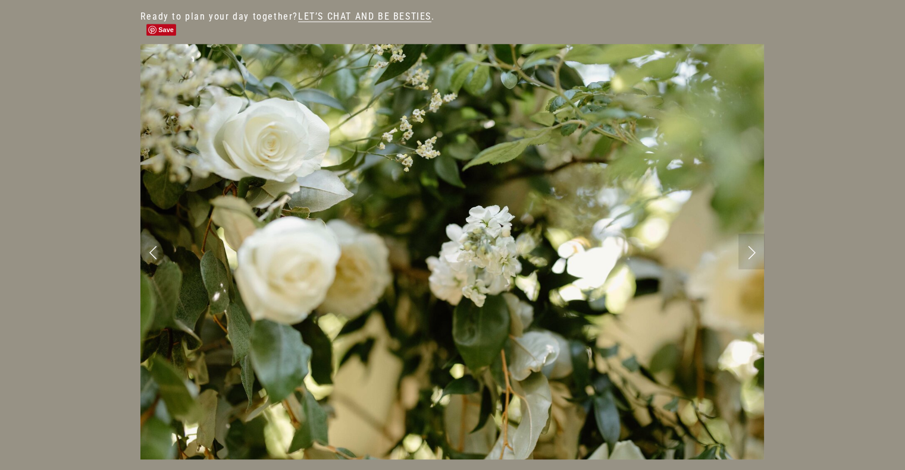
click at [747, 234] on link "Next Slide" at bounding box center [751, 252] width 26 height 36
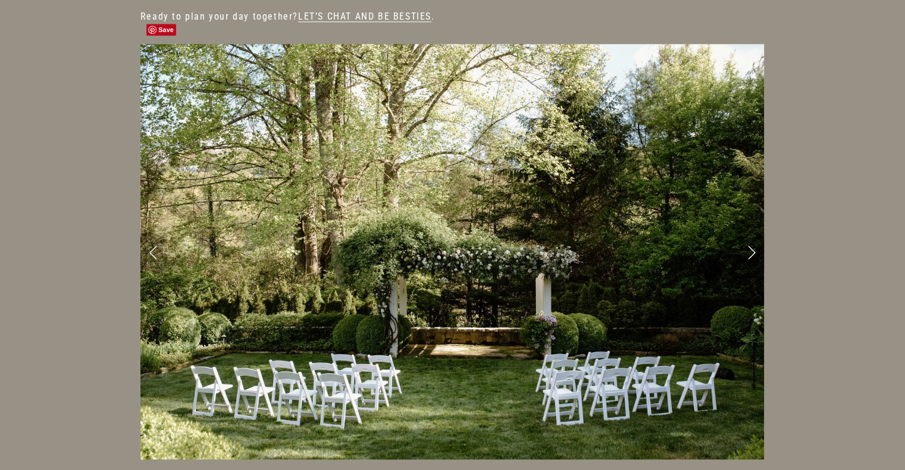
click at [747, 234] on link "Next Slide" at bounding box center [751, 252] width 26 height 36
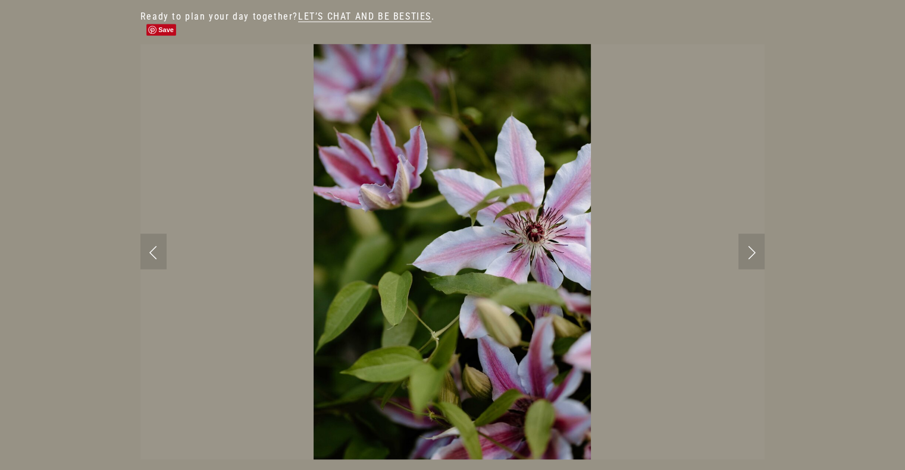
click at [747, 234] on link "Next Slide" at bounding box center [751, 252] width 26 height 36
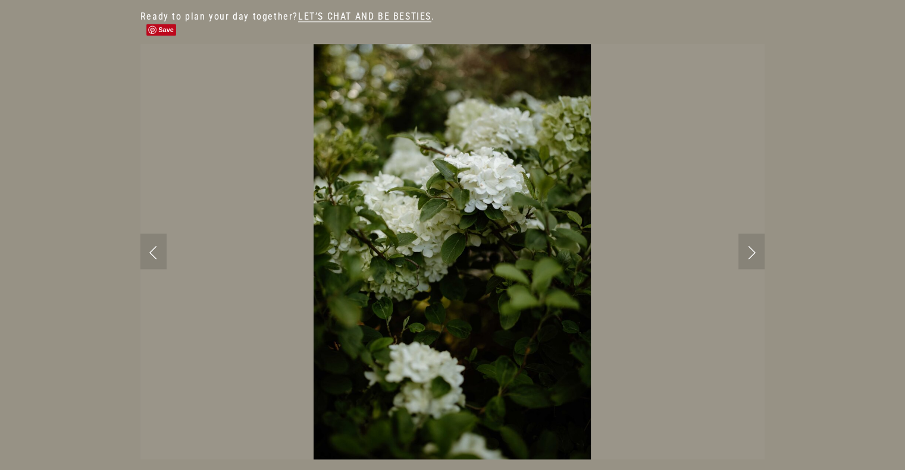
click at [747, 234] on link "Next Slide" at bounding box center [751, 252] width 26 height 36
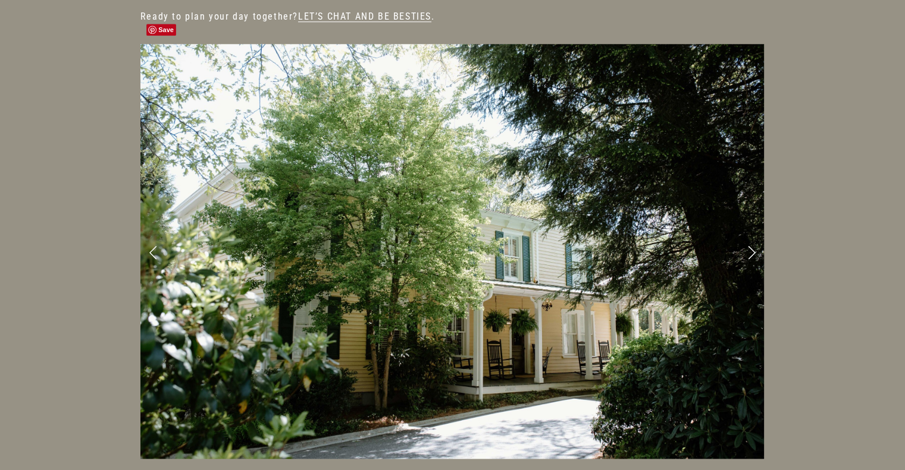
click at [747, 234] on link "Next Slide" at bounding box center [751, 252] width 26 height 36
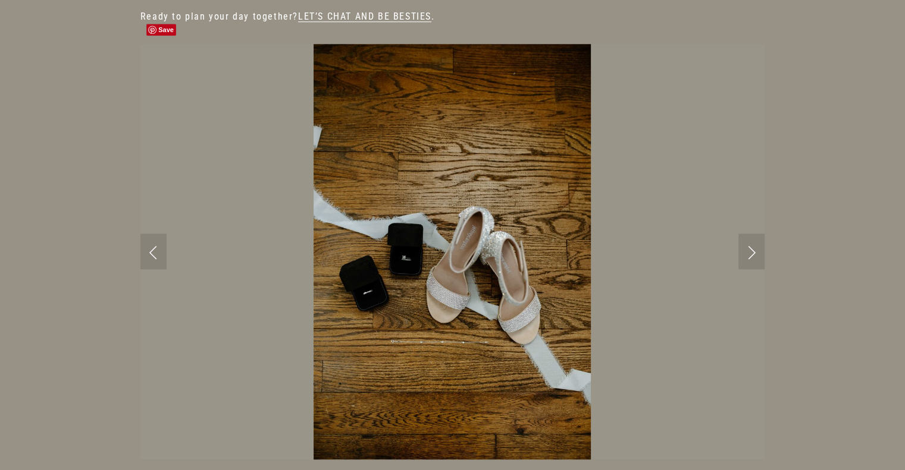
click at [747, 234] on link "Next Slide" at bounding box center [751, 252] width 26 height 36
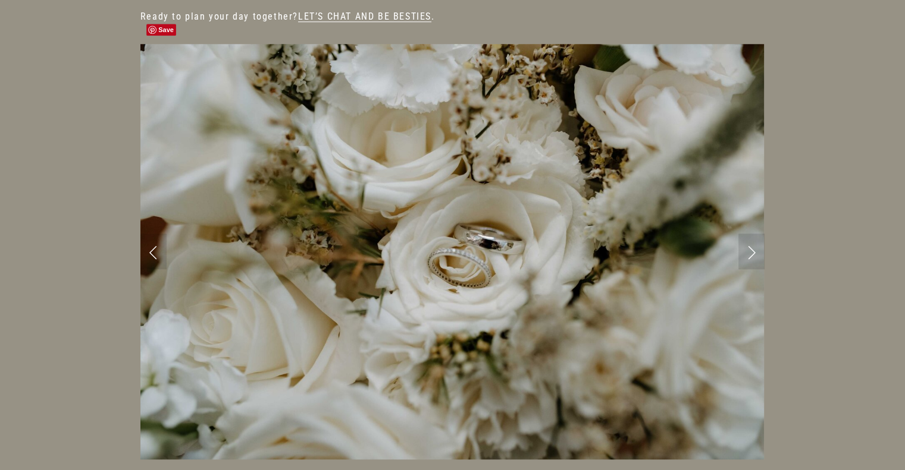
click at [747, 234] on link "Next Slide" at bounding box center [751, 252] width 26 height 36
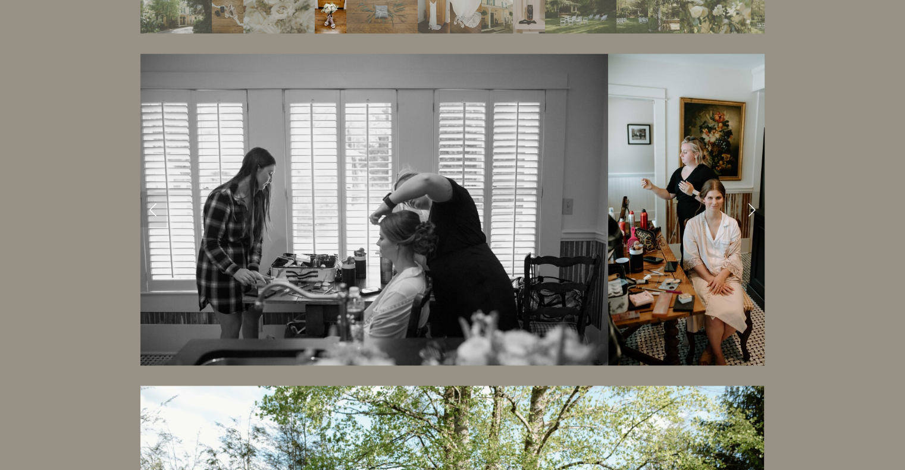
scroll to position [1668, 0]
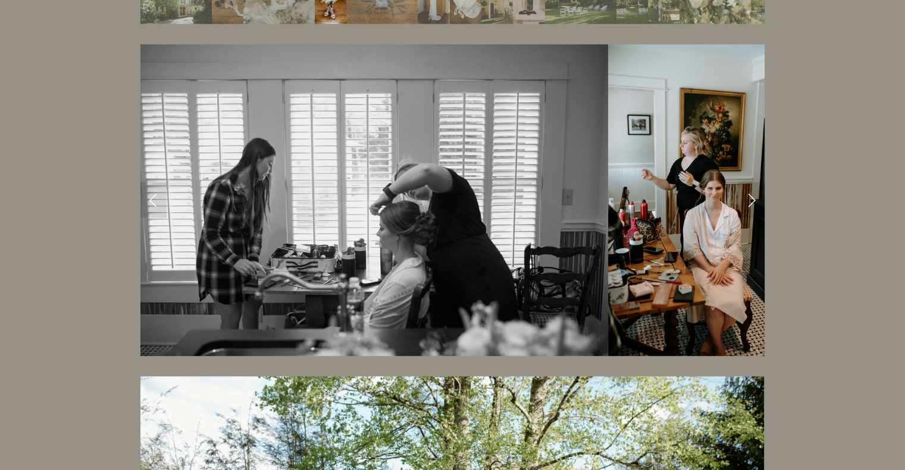
click at [752, 182] on link "Next Slide" at bounding box center [751, 200] width 26 height 36
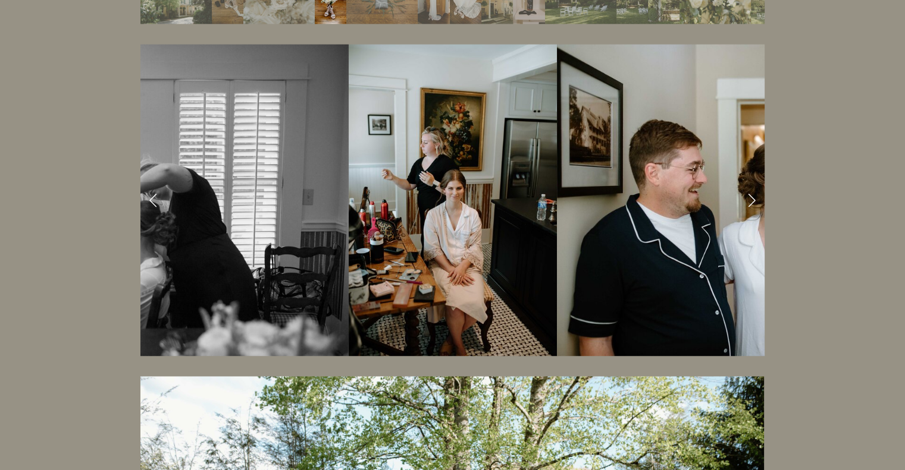
click at [752, 182] on link "Next Slide" at bounding box center [751, 200] width 26 height 36
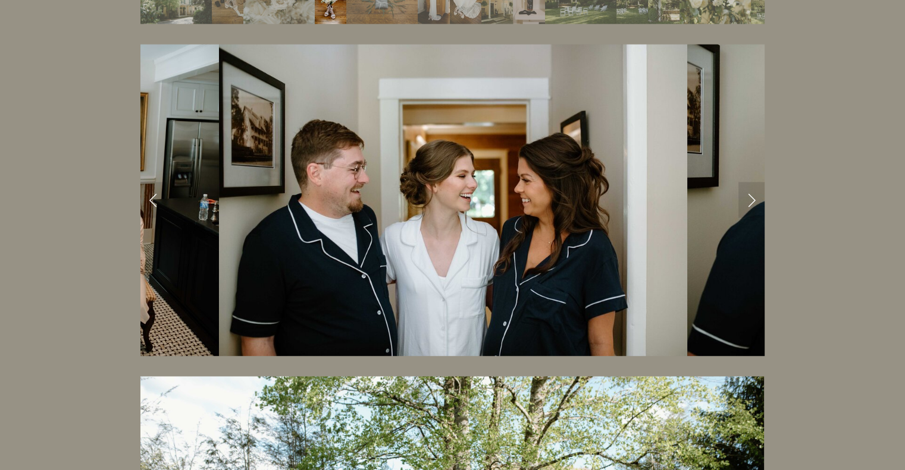
click at [752, 182] on link "Next Slide" at bounding box center [751, 200] width 26 height 36
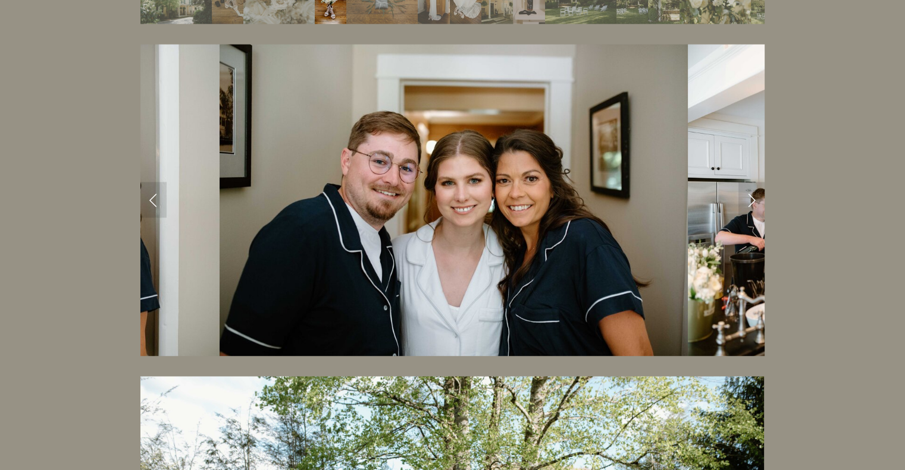
click at [752, 182] on link "Next Slide" at bounding box center [751, 200] width 26 height 36
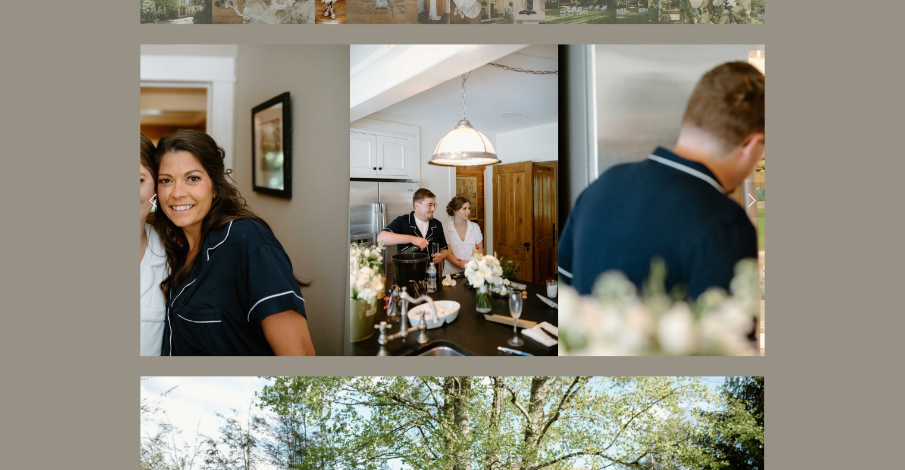
click at [752, 182] on link "Next Slide" at bounding box center [751, 200] width 26 height 36
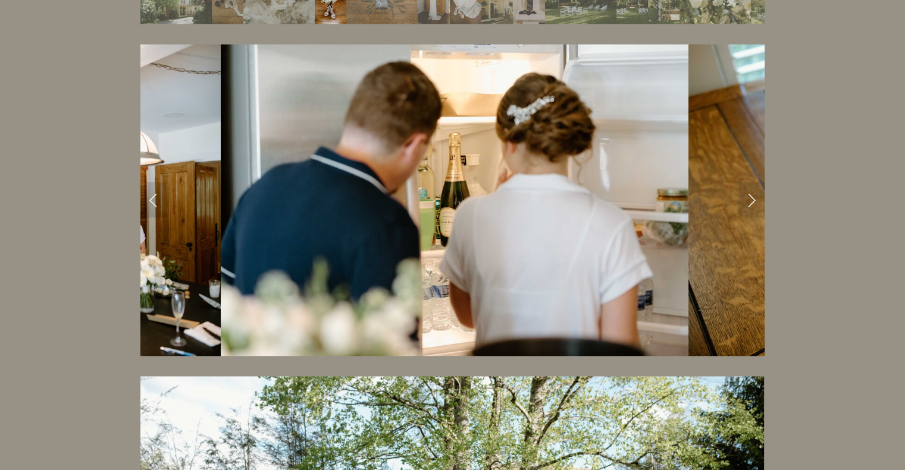
click at [752, 182] on link "Next Slide" at bounding box center [751, 200] width 26 height 36
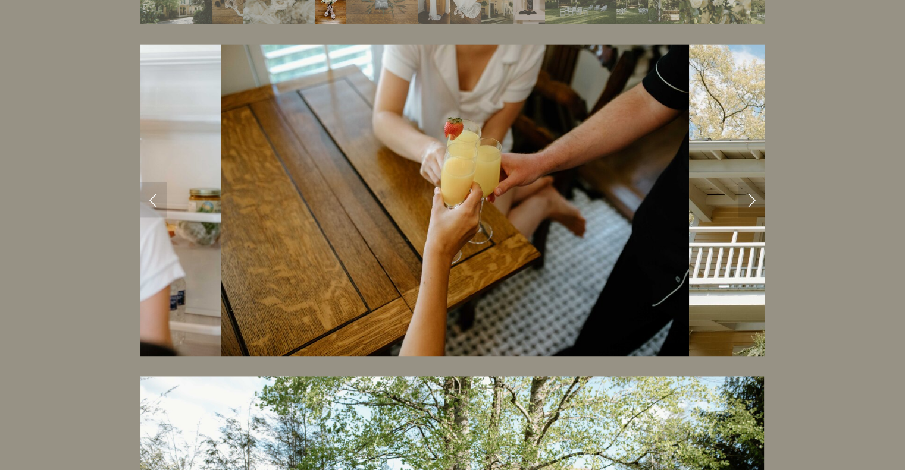
click at [752, 182] on link "Next Slide" at bounding box center [751, 200] width 26 height 36
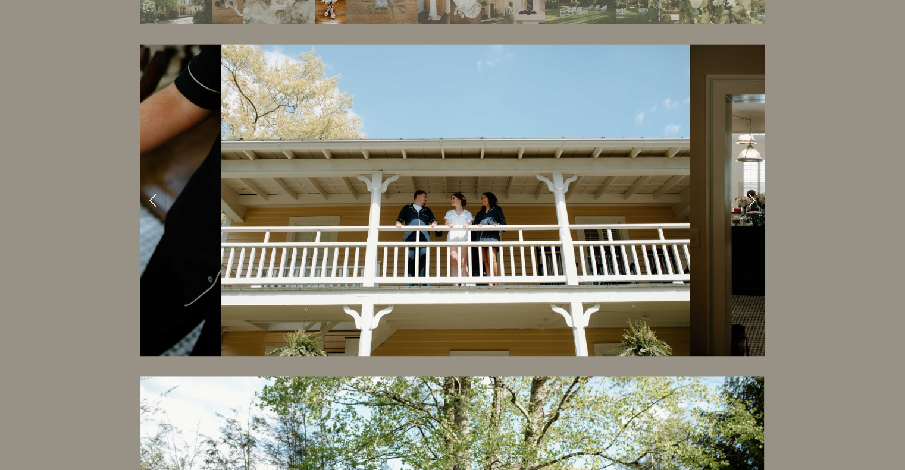
click at [752, 182] on link "Next Slide" at bounding box center [751, 200] width 26 height 36
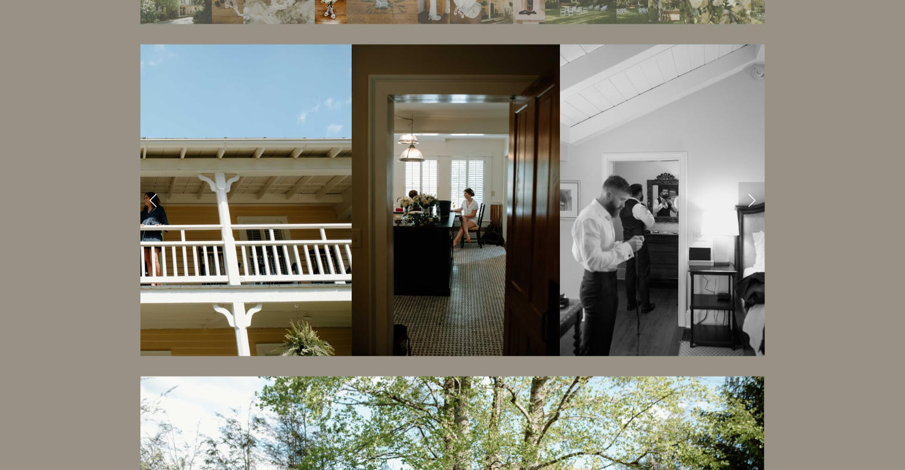
click at [752, 182] on link "Next Slide" at bounding box center [751, 200] width 26 height 36
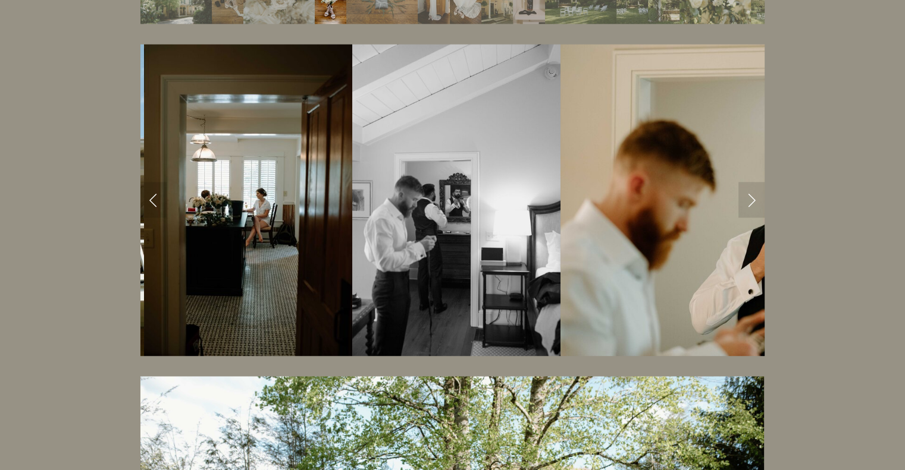
click at [752, 182] on link "Next Slide" at bounding box center [751, 200] width 26 height 36
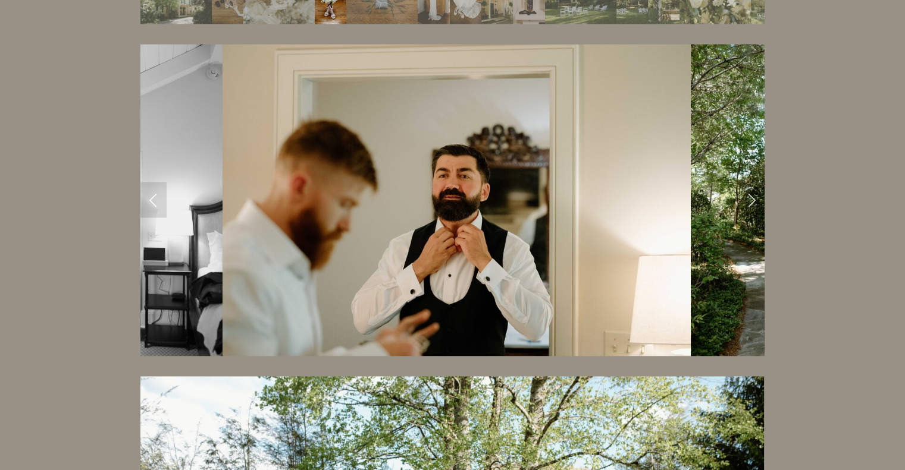
click at [752, 182] on link "Next Slide" at bounding box center [751, 200] width 26 height 36
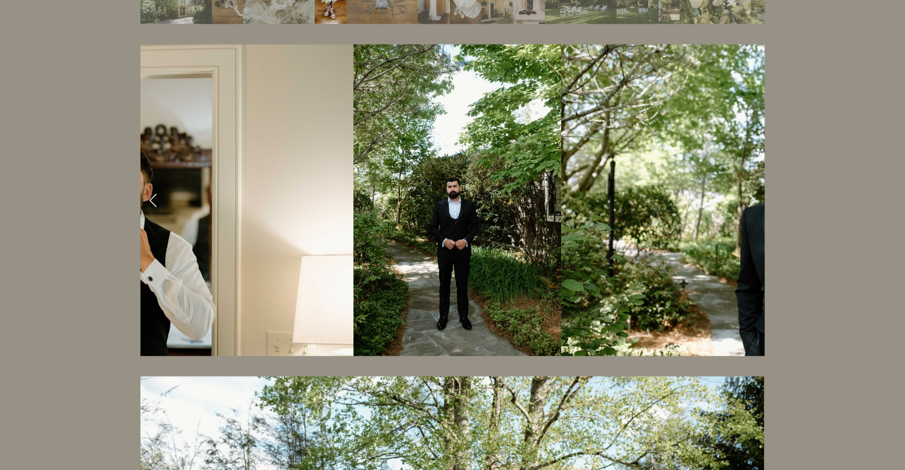
click at [752, 182] on link "Next Slide" at bounding box center [751, 200] width 26 height 36
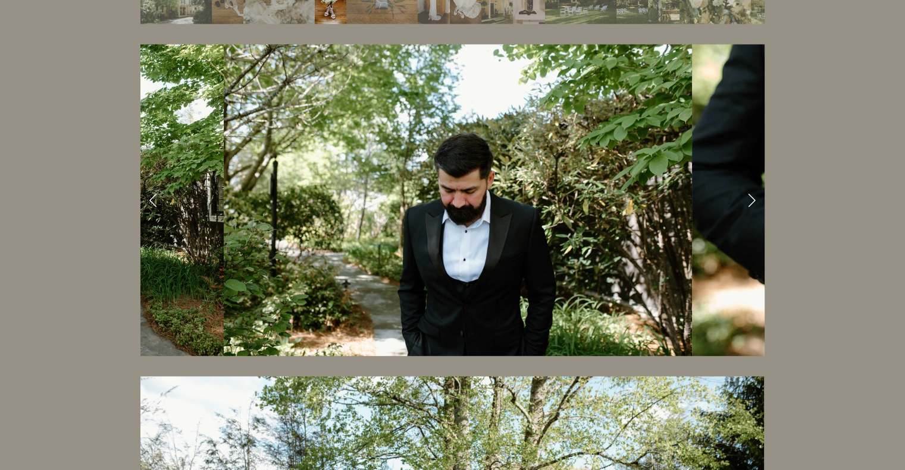
click at [752, 182] on link "Next Slide" at bounding box center [751, 200] width 26 height 36
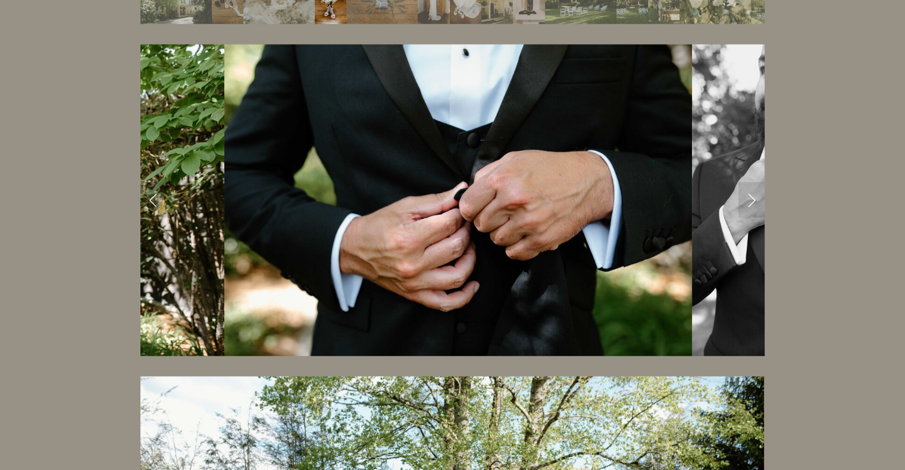
click at [752, 182] on link "Next Slide" at bounding box center [751, 200] width 26 height 36
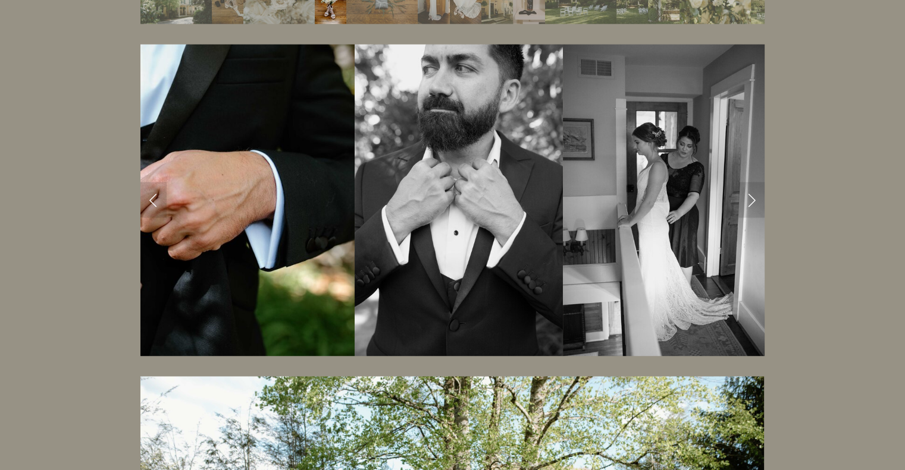
click at [752, 182] on link "Next Slide" at bounding box center [751, 200] width 26 height 36
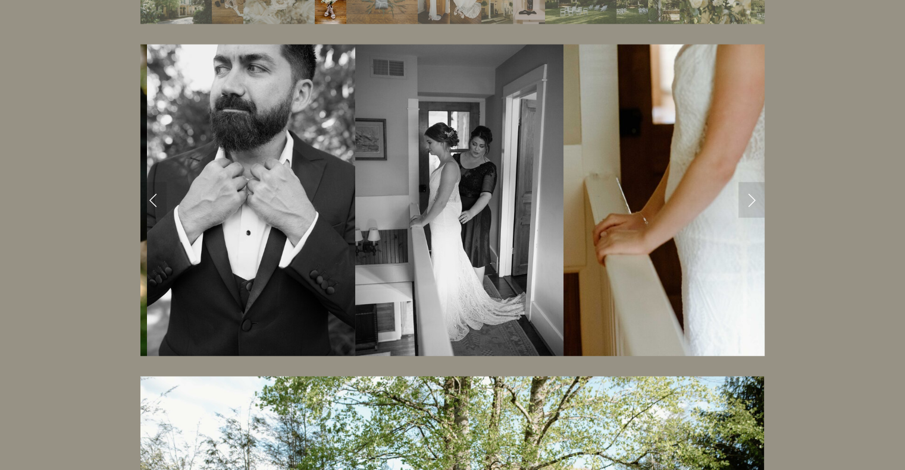
click at [752, 182] on link "Next Slide" at bounding box center [751, 200] width 26 height 36
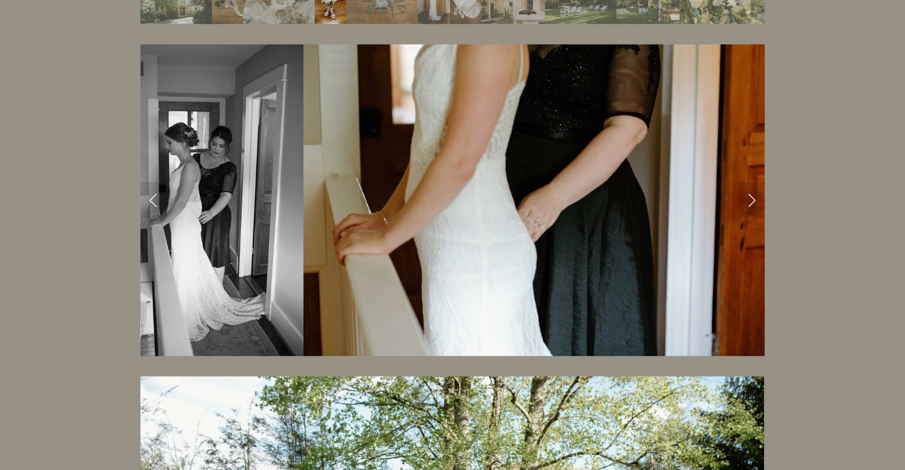
click at [752, 182] on link "Next Slide" at bounding box center [751, 200] width 26 height 36
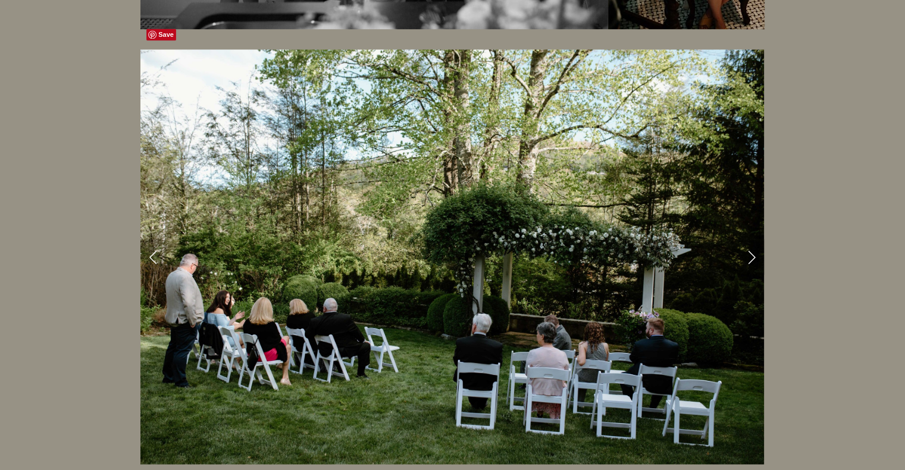
scroll to position [2015, 0]
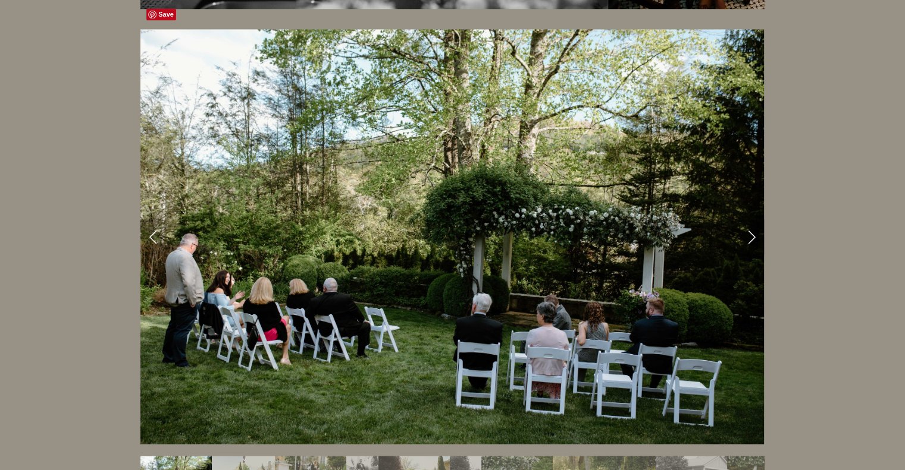
click at [752, 220] on link "Next Slide" at bounding box center [751, 237] width 26 height 36
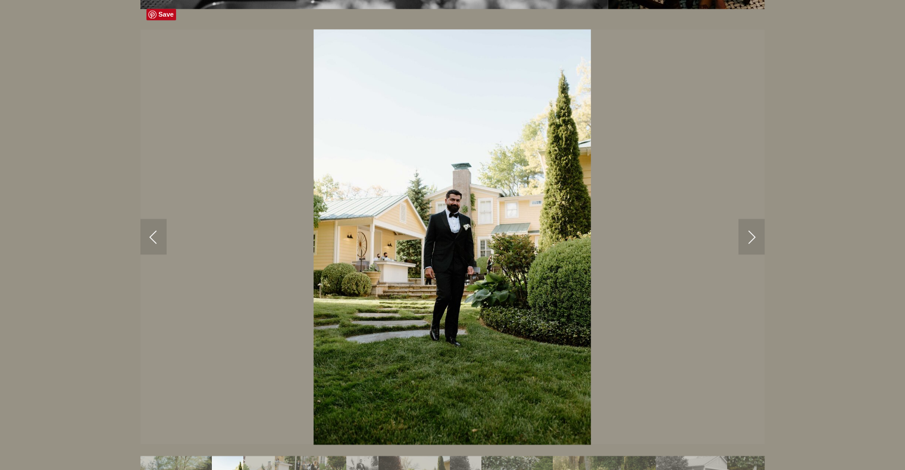
click at [752, 220] on link "Next Slide" at bounding box center [751, 237] width 26 height 36
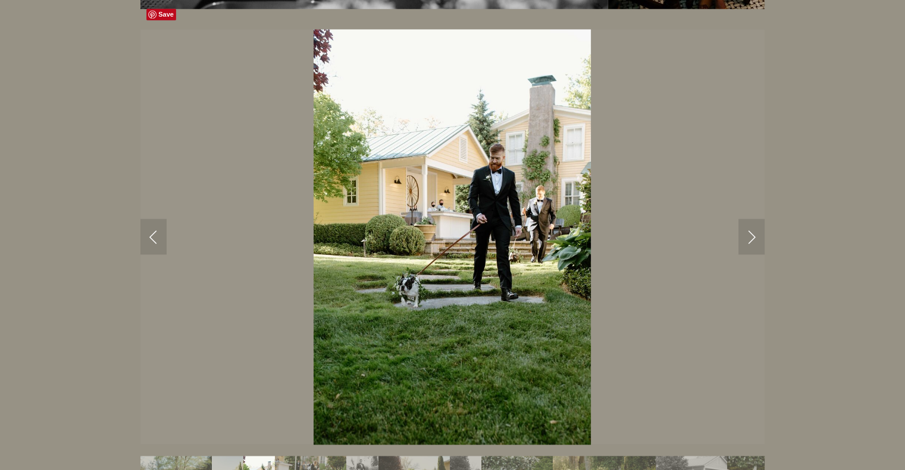
click at [752, 220] on link "Next Slide" at bounding box center [751, 237] width 26 height 36
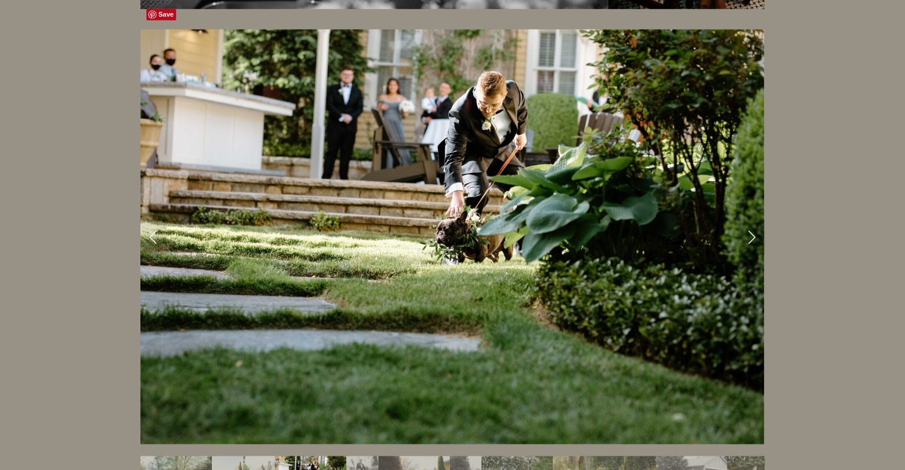
click at [752, 220] on link "Next Slide" at bounding box center [751, 237] width 26 height 36
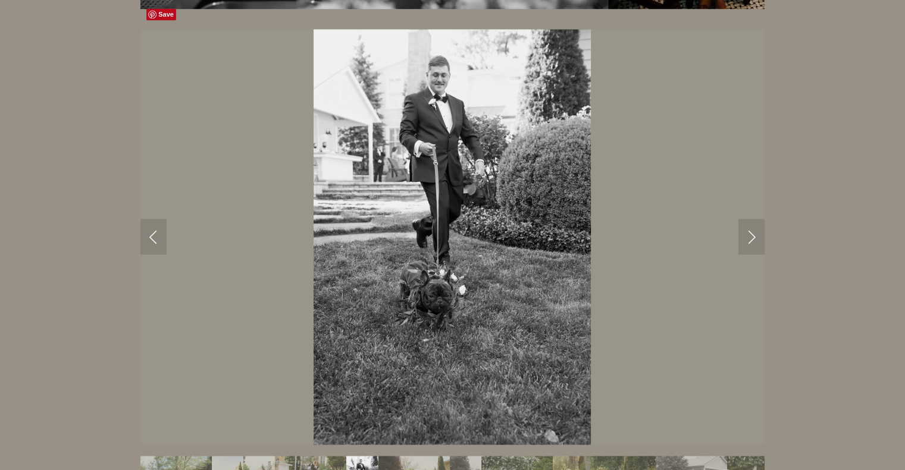
click at [752, 220] on link "Next Slide" at bounding box center [751, 237] width 26 height 36
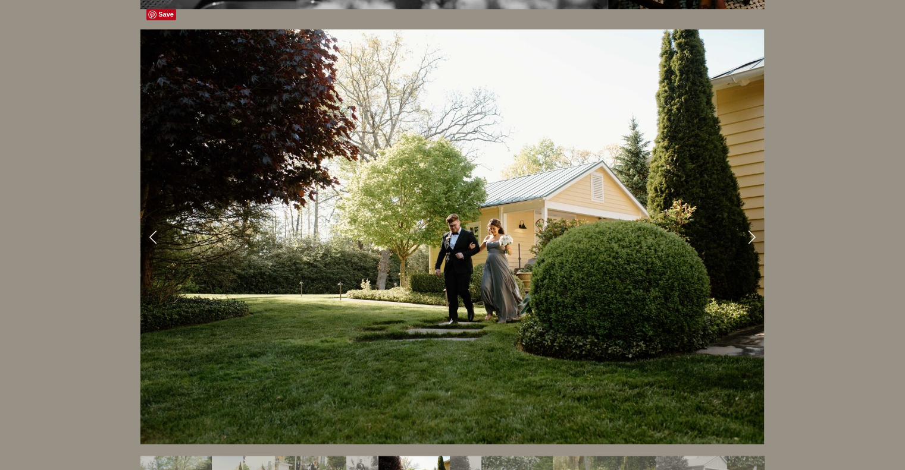
click at [752, 220] on link "Next Slide" at bounding box center [751, 237] width 26 height 36
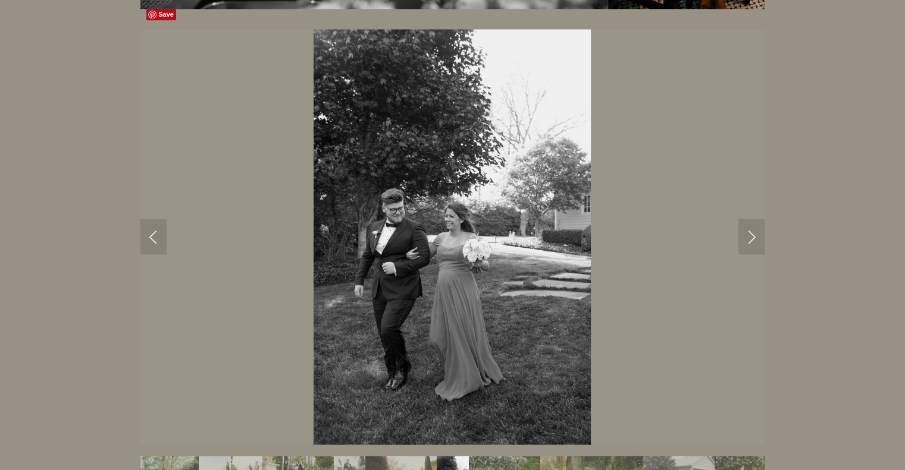
click at [752, 220] on link "Next Slide" at bounding box center [751, 237] width 26 height 36
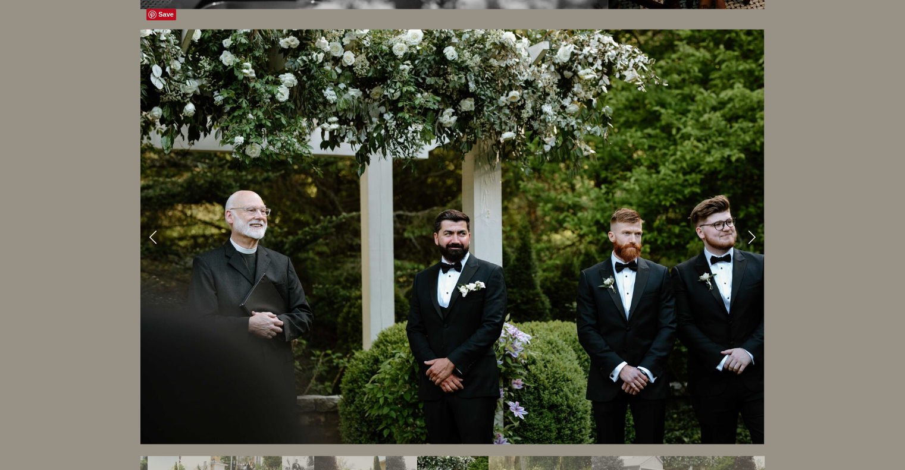
click at [752, 220] on link "Next Slide" at bounding box center [751, 237] width 26 height 36
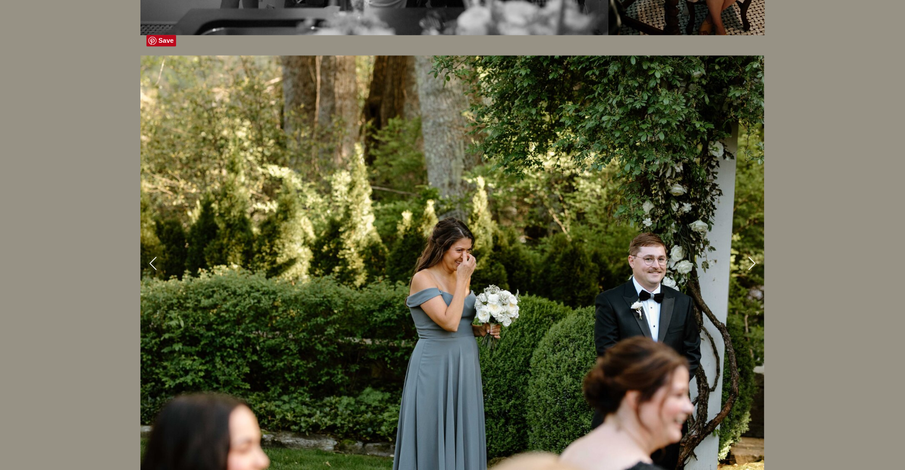
scroll to position [1996, 0]
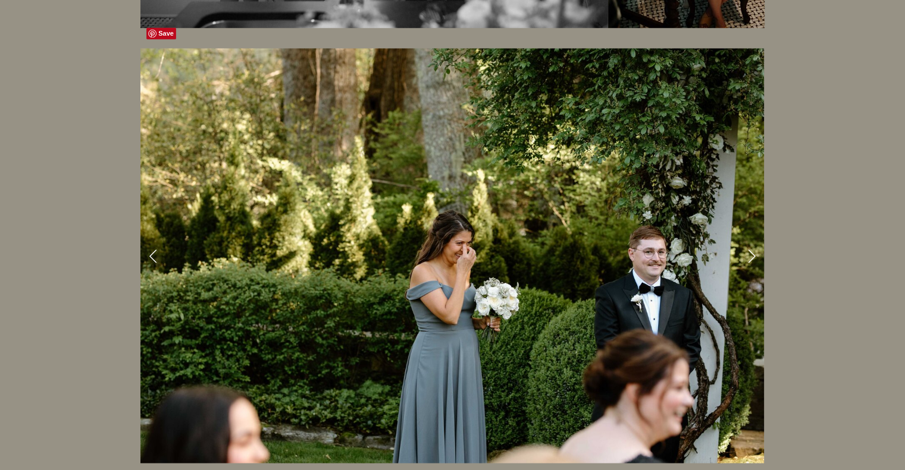
click at [752, 238] on link "Next Slide" at bounding box center [751, 256] width 26 height 36
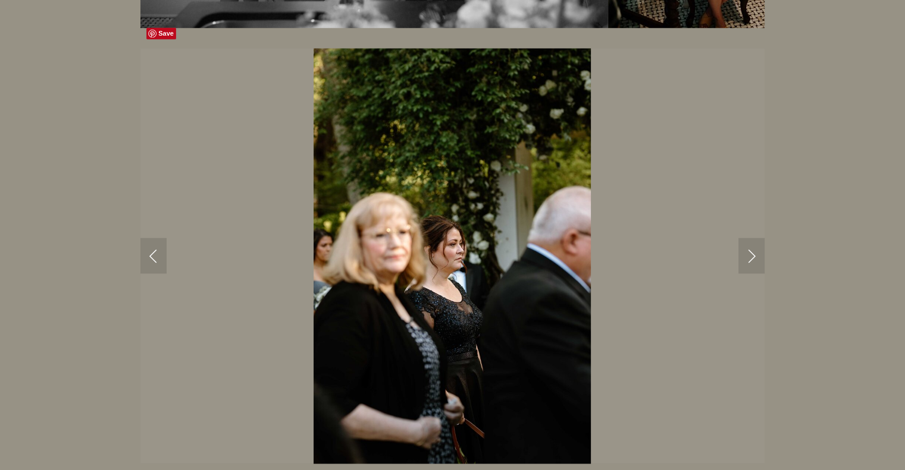
click at [752, 238] on link "Next Slide" at bounding box center [751, 256] width 26 height 36
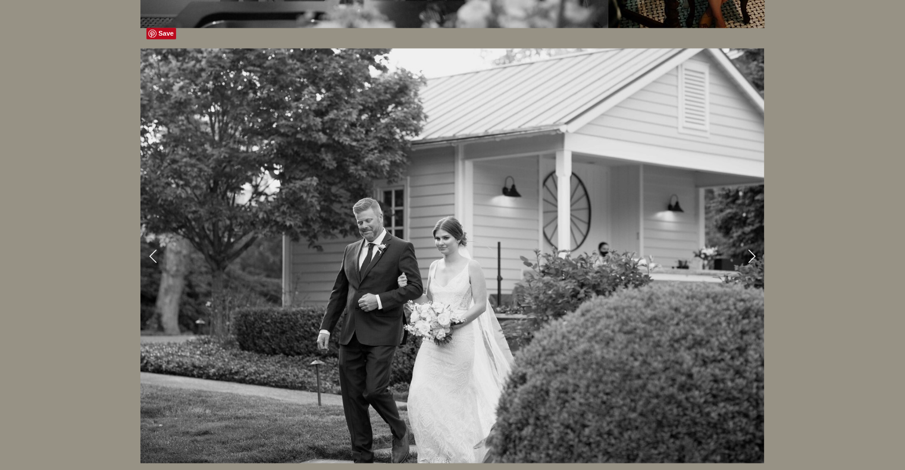
click at [752, 238] on link "Next Slide" at bounding box center [751, 256] width 26 height 36
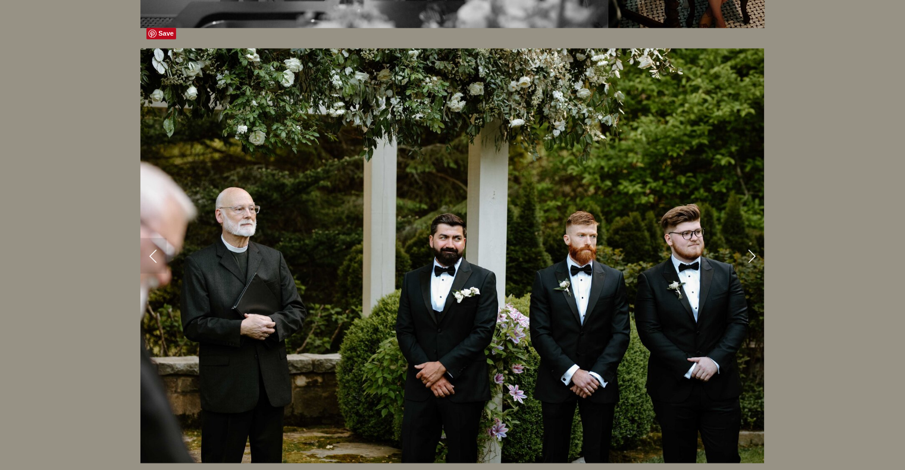
click at [752, 238] on link "Next Slide" at bounding box center [751, 256] width 26 height 36
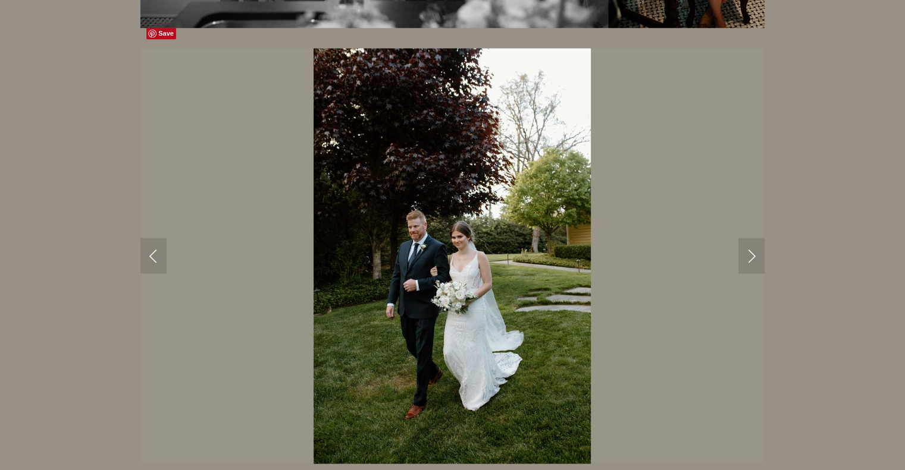
click at [752, 238] on link "Next Slide" at bounding box center [751, 256] width 26 height 36
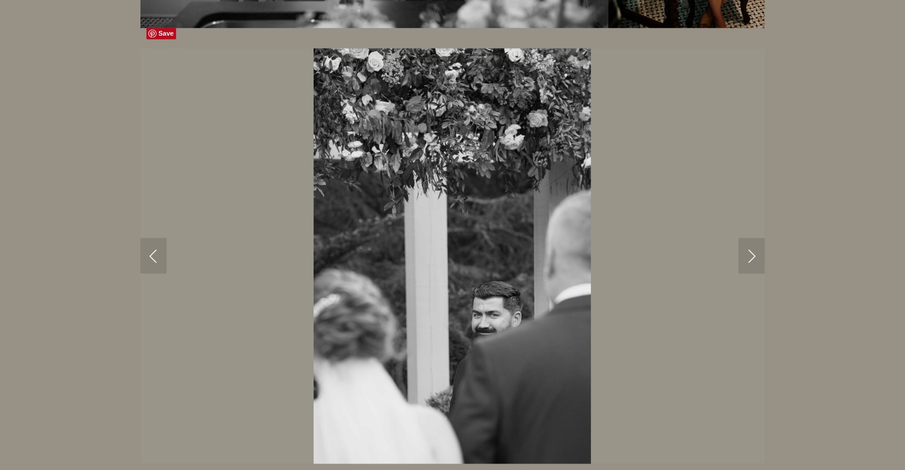
click at [752, 238] on link "Next Slide" at bounding box center [751, 256] width 26 height 36
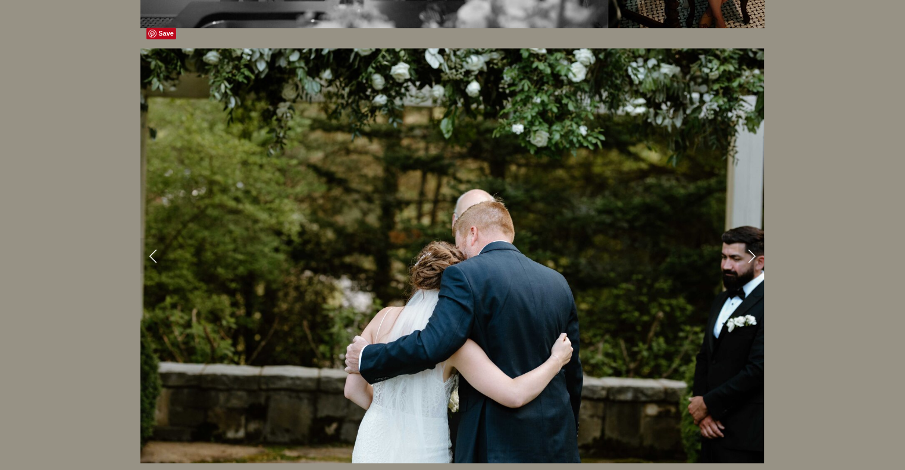
click at [752, 238] on link "Next Slide" at bounding box center [751, 256] width 26 height 36
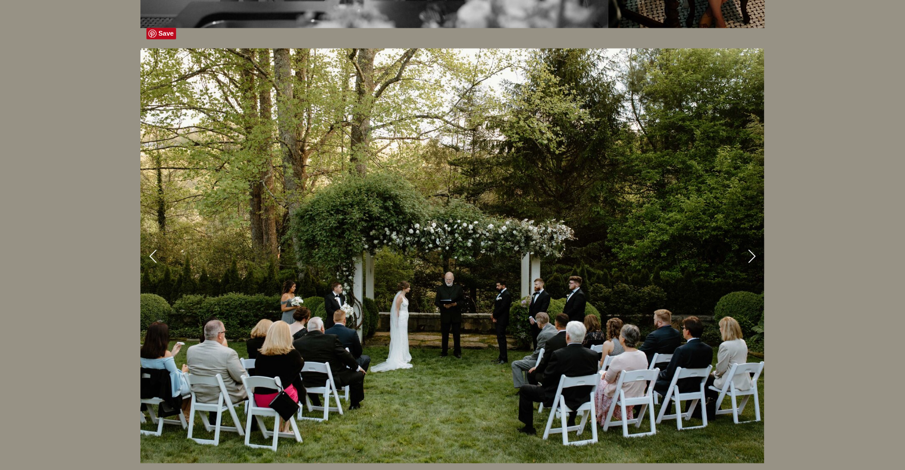
click at [752, 238] on link "Next Slide" at bounding box center [751, 256] width 26 height 36
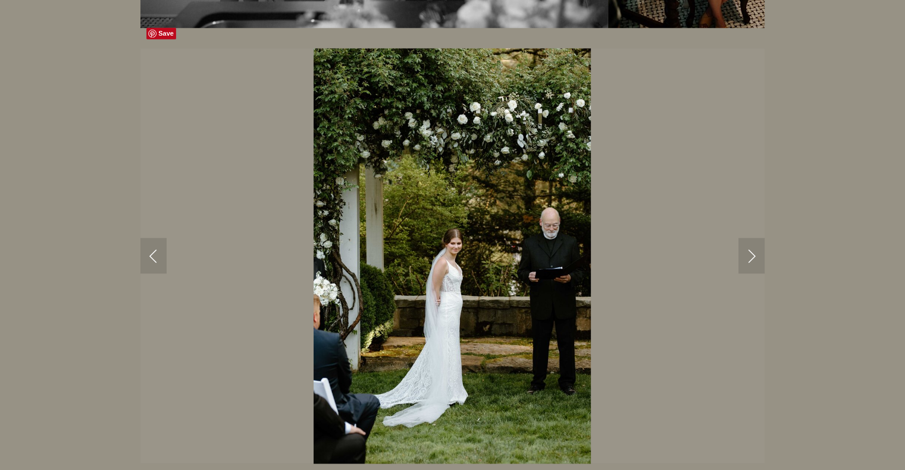
click at [752, 238] on link "Next Slide" at bounding box center [751, 256] width 26 height 36
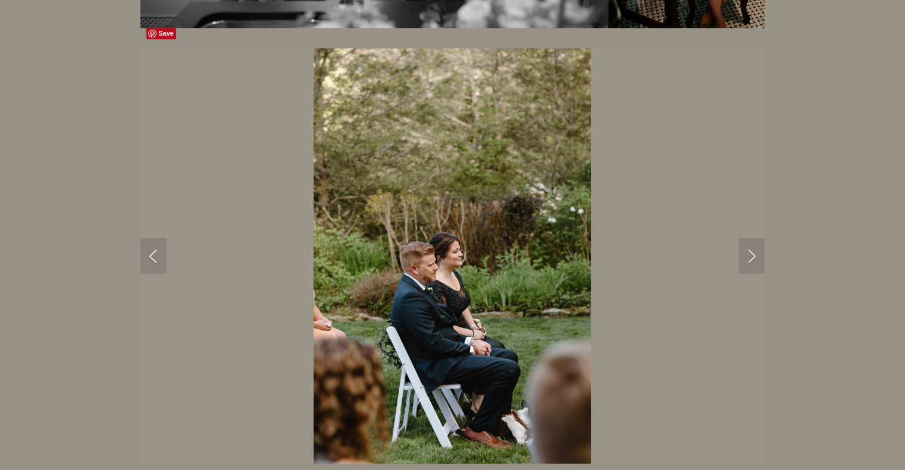
click at [752, 238] on link "Next Slide" at bounding box center [751, 256] width 26 height 36
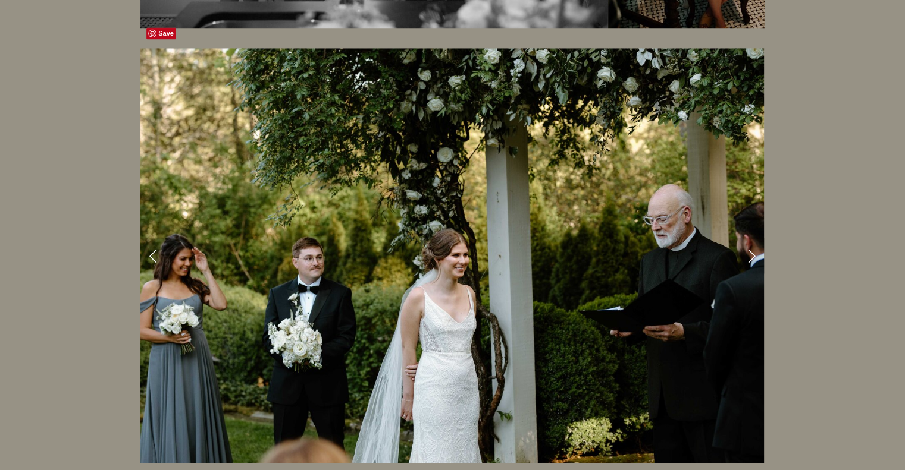
click at [752, 238] on link "Next Slide" at bounding box center [751, 256] width 26 height 36
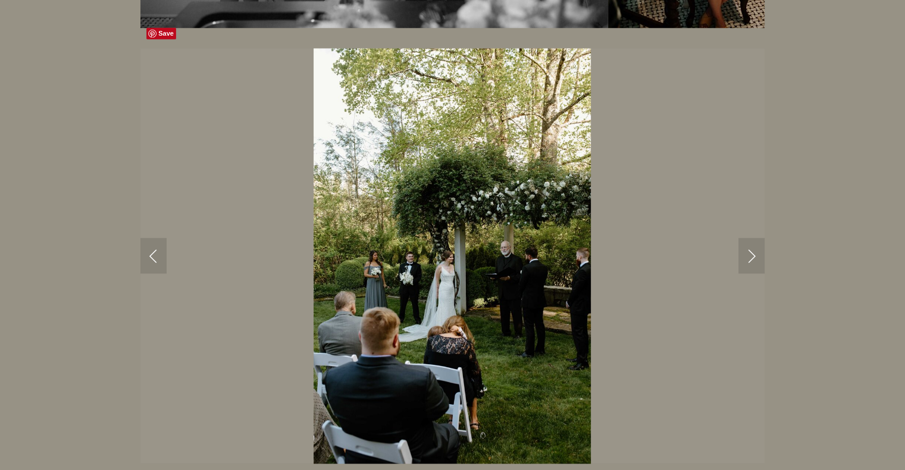
click at [752, 238] on link "Next Slide" at bounding box center [751, 256] width 26 height 36
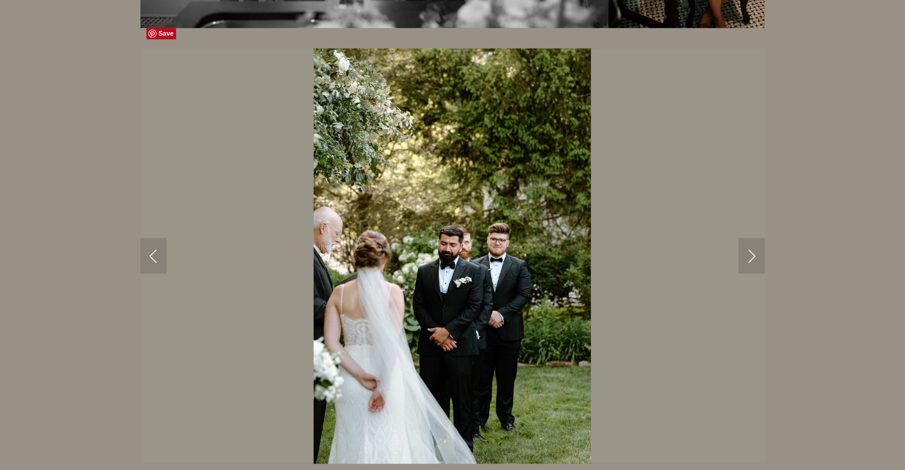
click at [752, 238] on link "Next Slide" at bounding box center [751, 256] width 26 height 36
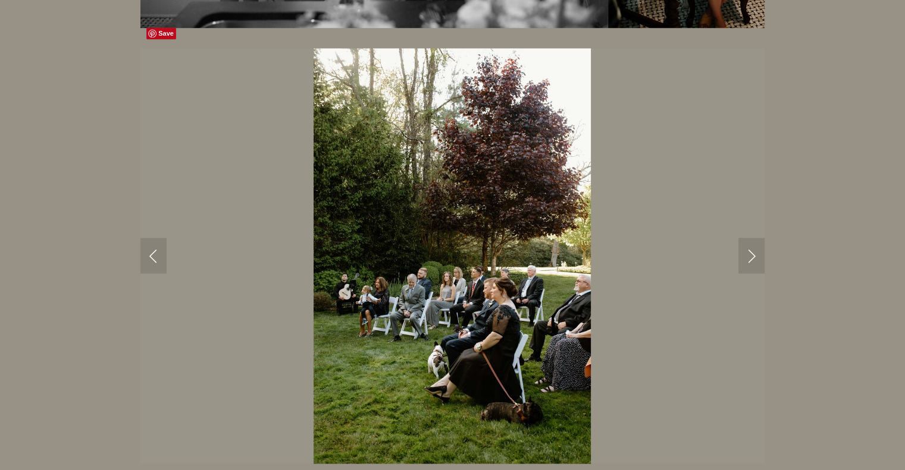
click at [752, 238] on link "Next Slide" at bounding box center [751, 256] width 26 height 36
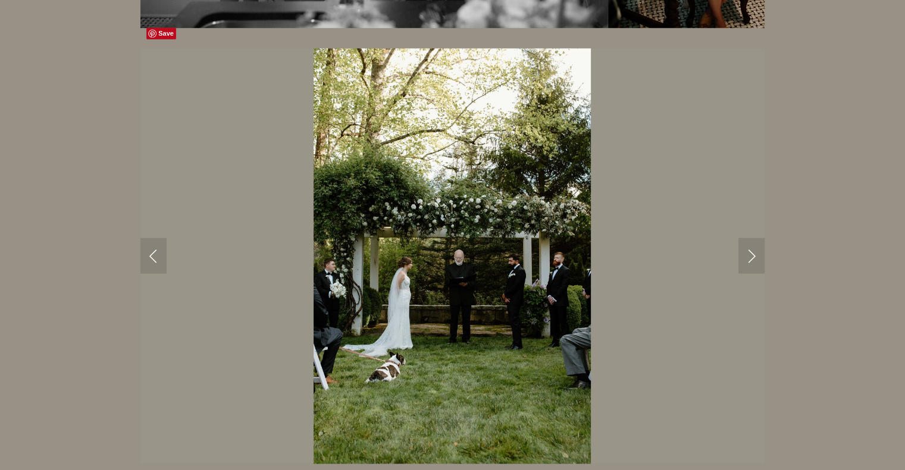
click at [752, 238] on link "Next Slide" at bounding box center [751, 256] width 26 height 36
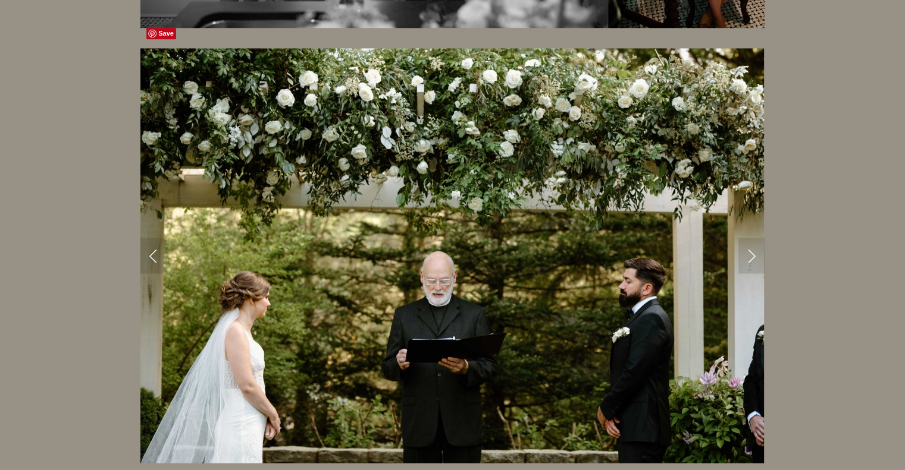
click at [752, 238] on link "Next Slide" at bounding box center [751, 256] width 26 height 36
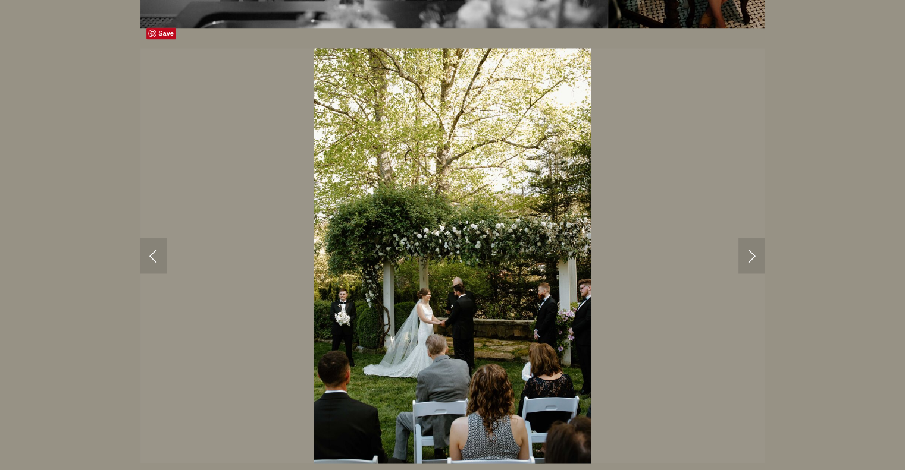
click at [752, 238] on link "Next Slide" at bounding box center [751, 256] width 26 height 36
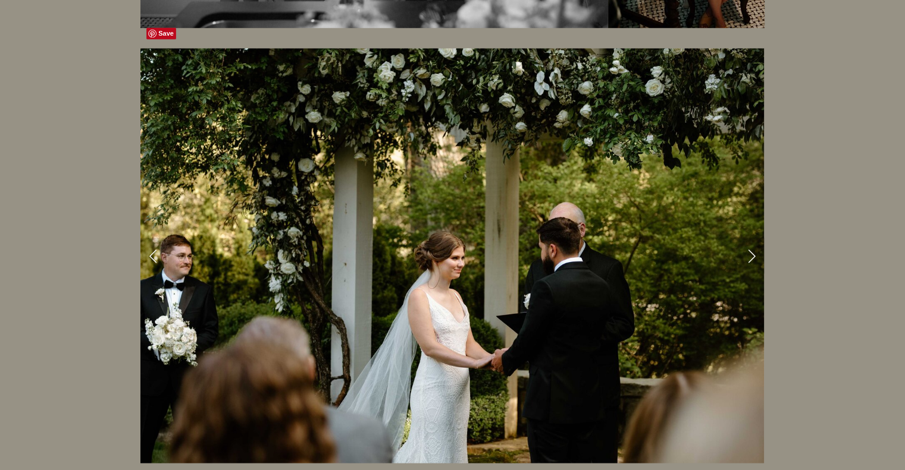
click at [752, 238] on link "Next Slide" at bounding box center [751, 256] width 26 height 36
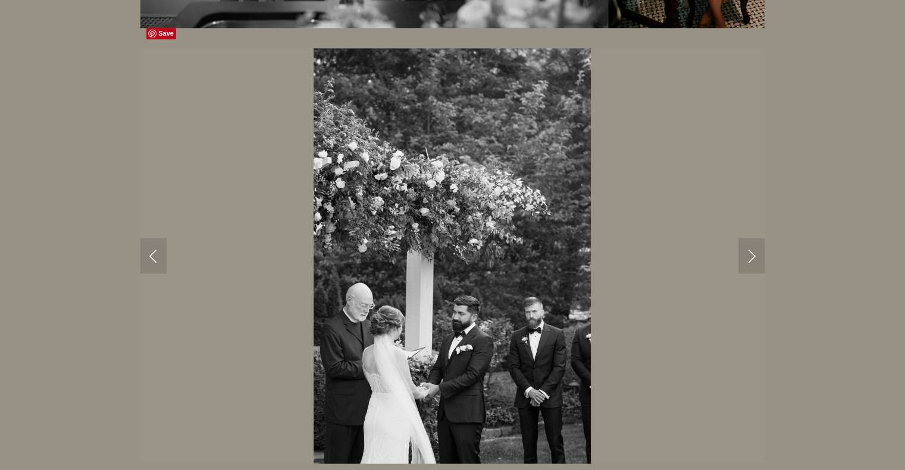
click at [752, 238] on link "Next Slide" at bounding box center [751, 256] width 26 height 36
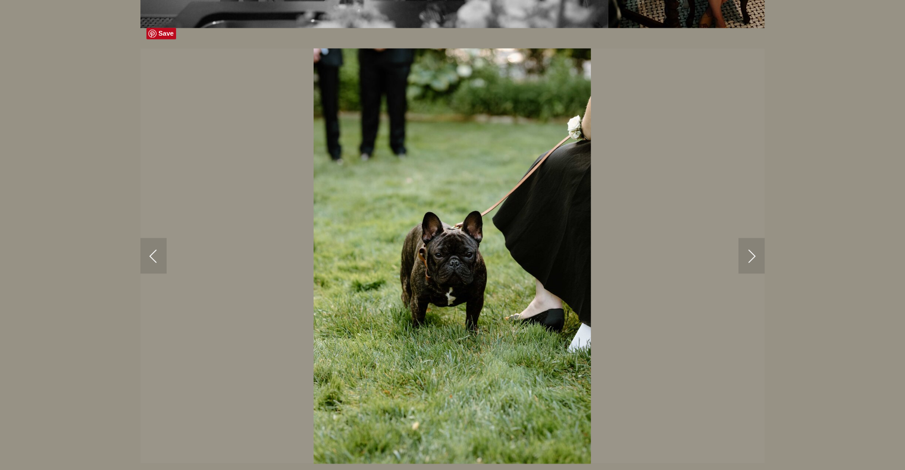
click at [752, 238] on link "Next Slide" at bounding box center [751, 256] width 26 height 36
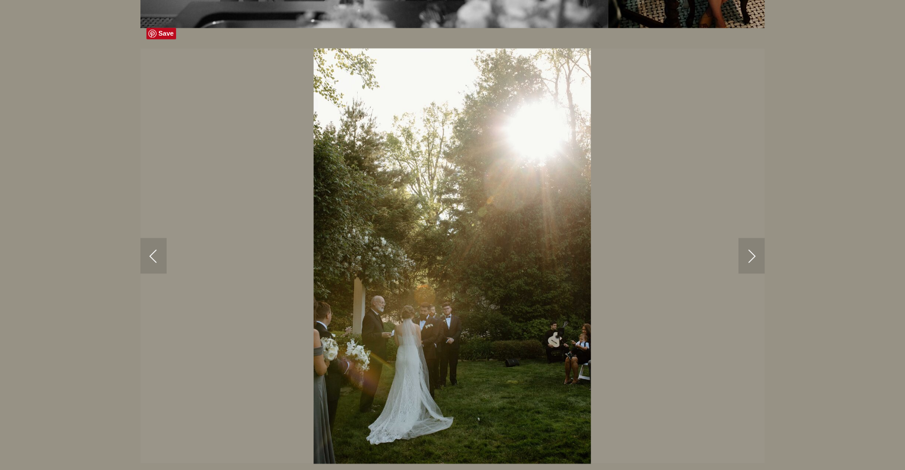
click at [752, 238] on link "Next Slide" at bounding box center [751, 256] width 26 height 36
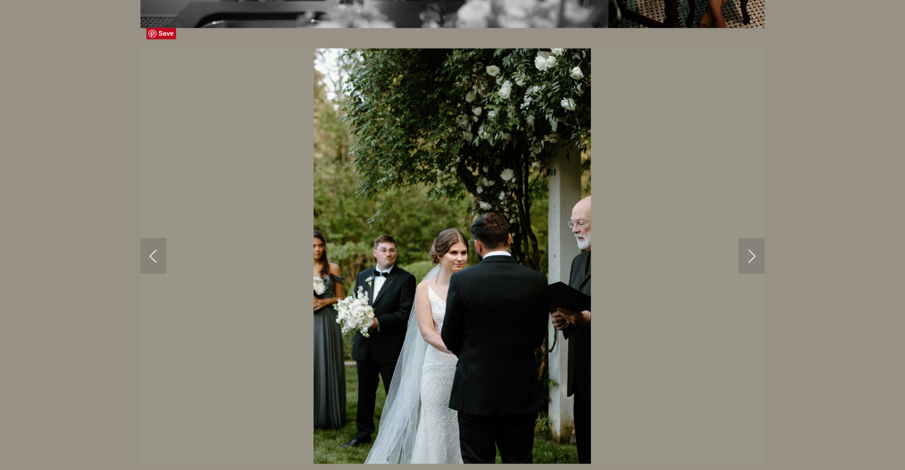
click at [752, 238] on link "Next Slide" at bounding box center [751, 256] width 26 height 36
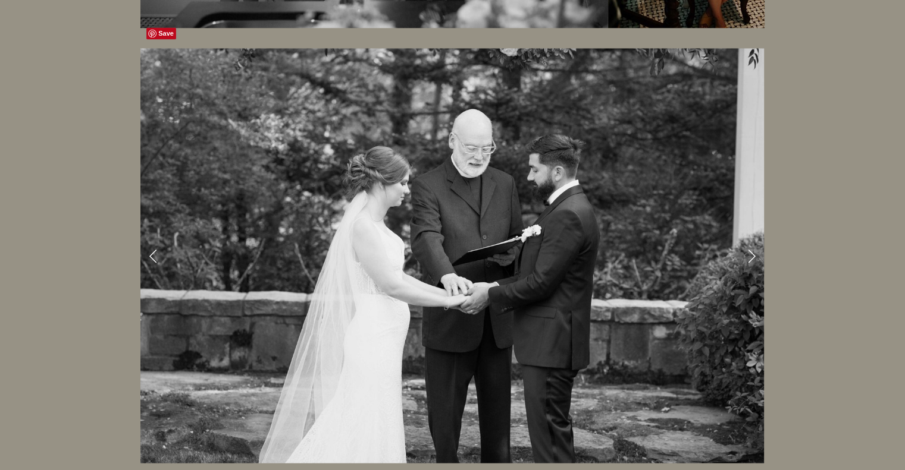
click at [752, 238] on link "Next Slide" at bounding box center [751, 256] width 26 height 36
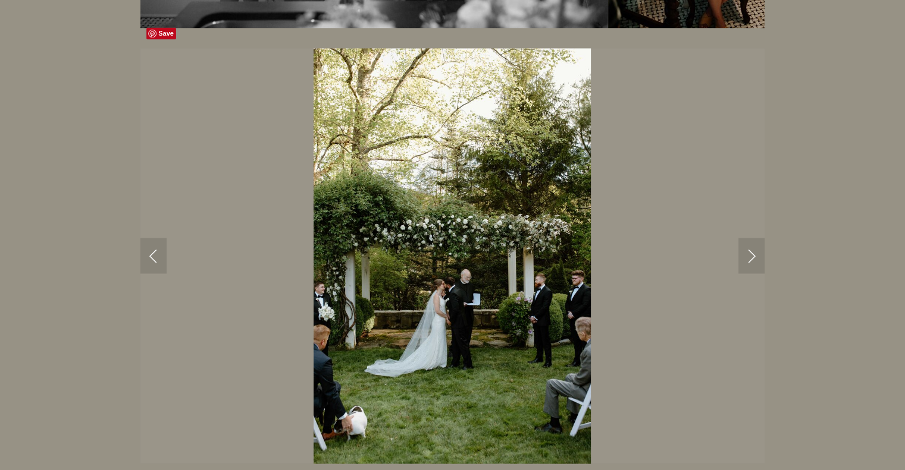
click at [752, 238] on link "Next Slide" at bounding box center [751, 256] width 26 height 36
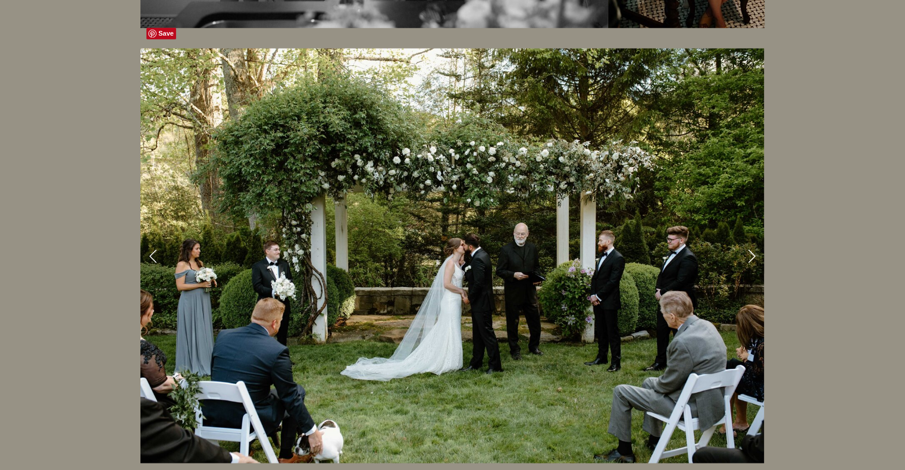
click at [752, 238] on link "Next Slide" at bounding box center [751, 256] width 26 height 36
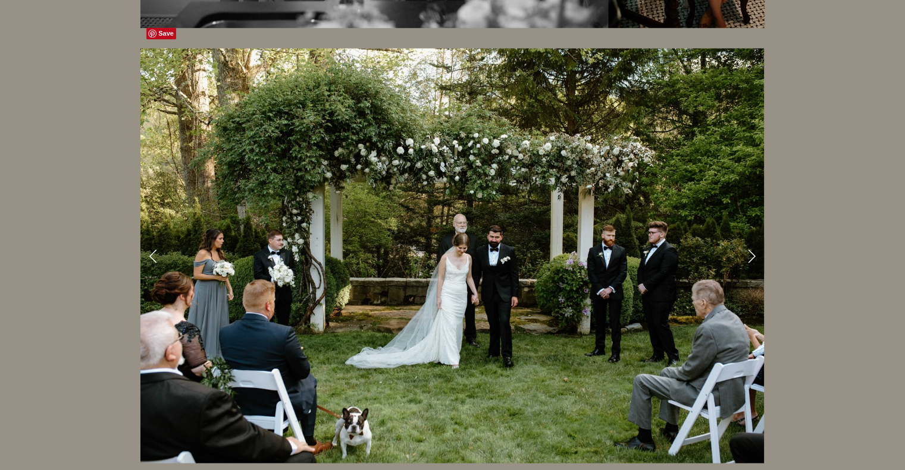
click at [752, 238] on link "Next Slide" at bounding box center [751, 256] width 26 height 36
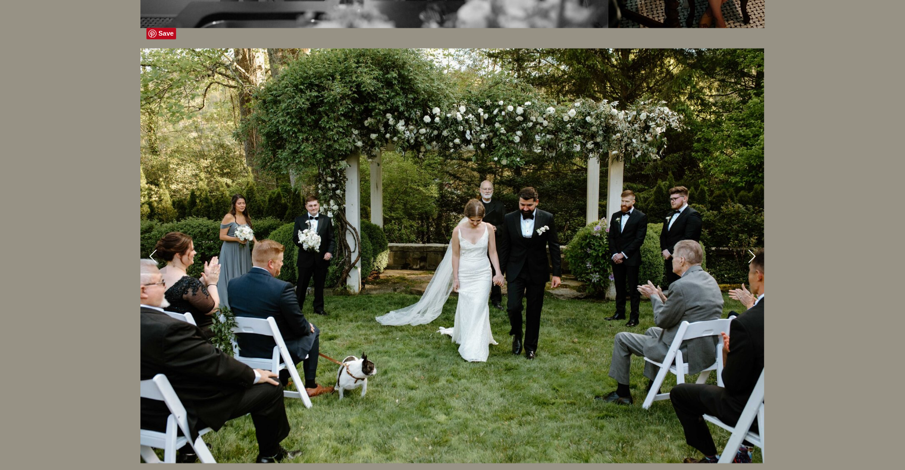
click at [752, 238] on link "Next Slide" at bounding box center [751, 256] width 26 height 36
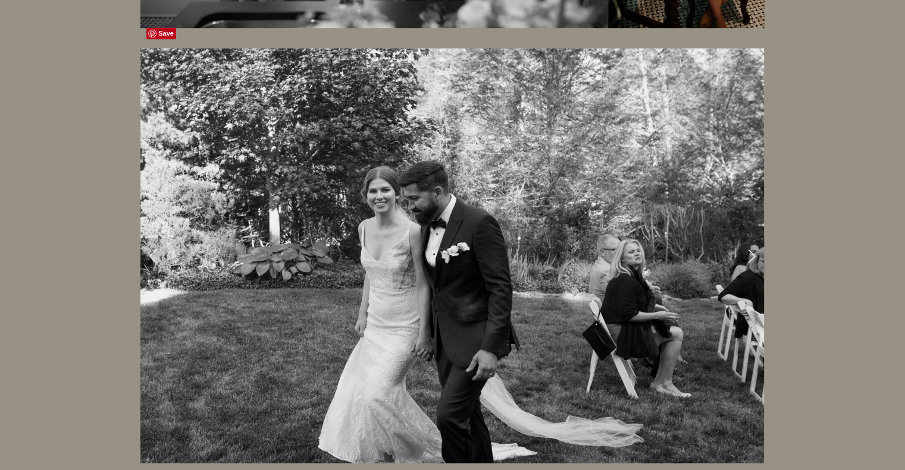
click at [752, 238] on link "Next Slide" at bounding box center [751, 256] width 26 height 36
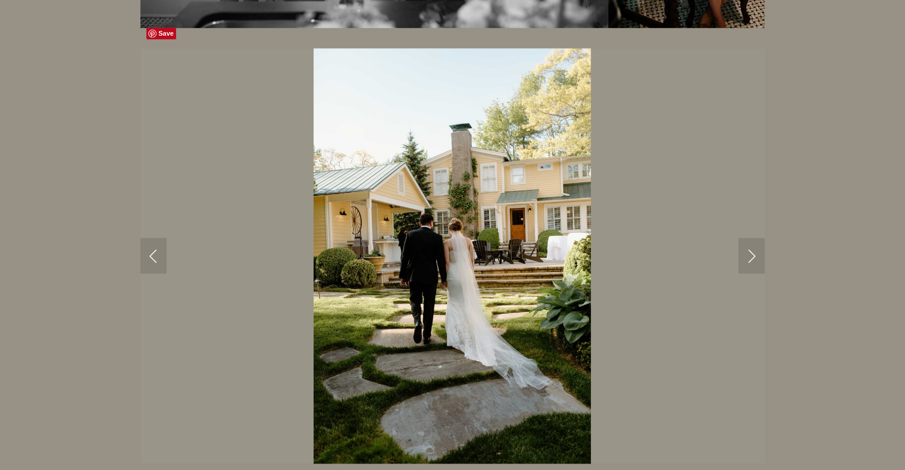
click at [752, 238] on link "Next Slide" at bounding box center [751, 256] width 26 height 36
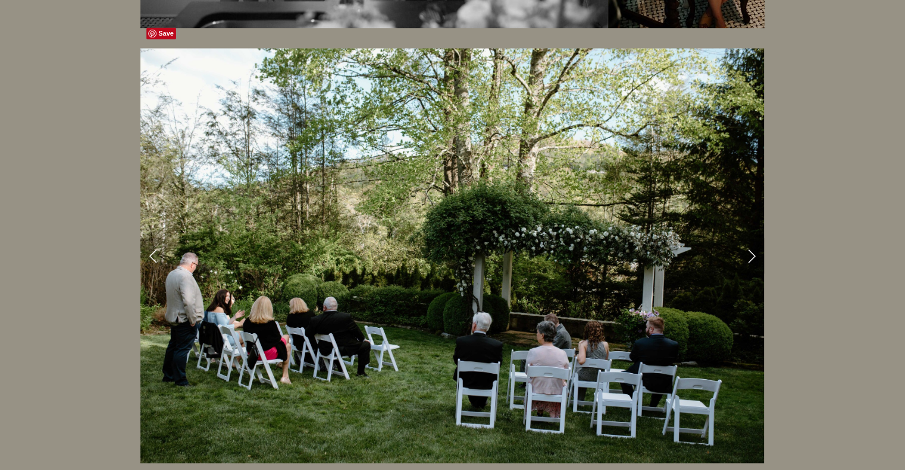
click at [752, 238] on link "Next Slide" at bounding box center [751, 256] width 26 height 36
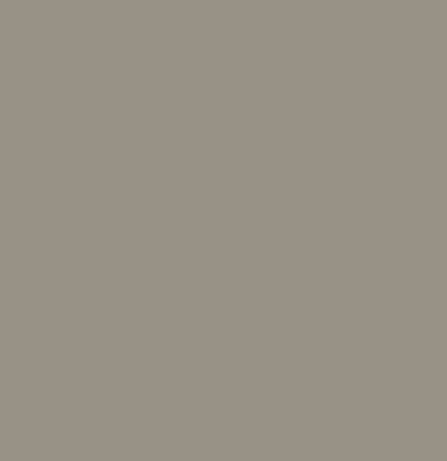
scroll to position [42753, 0]
